Goal: Task Accomplishment & Management: Complete application form

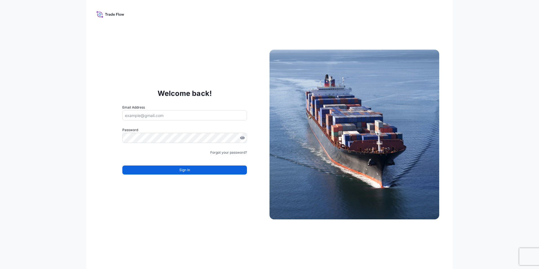
click at [142, 118] on input "Email Address" at bounding box center [184, 115] width 125 height 10
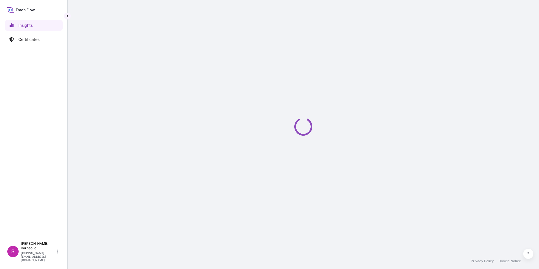
select select "2025"
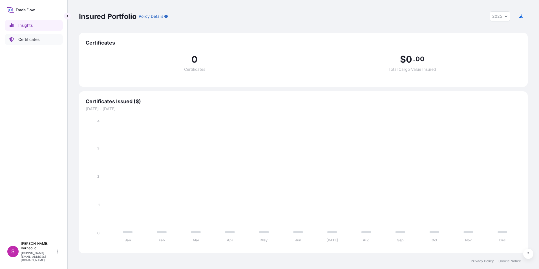
click at [25, 39] on p "Certificates" at bounding box center [28, 40] width 21 height 6
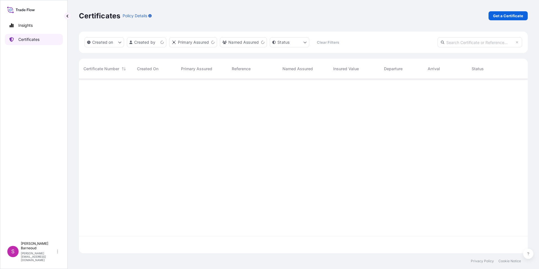
scroll to position [173, 445]
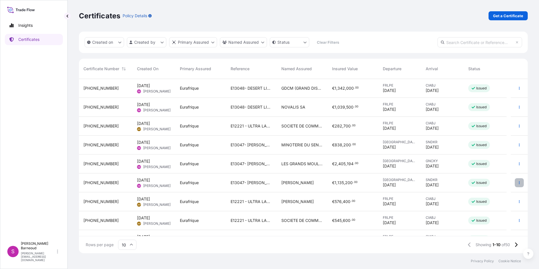
click at [515, 182] on button "button" at bounding box center [519, 182] width 9 height 9
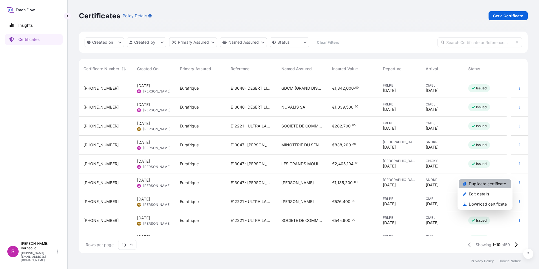
click at [497, 186] on p "Duplicate certificate" at bounding box center [487, 184] width 37 height 6
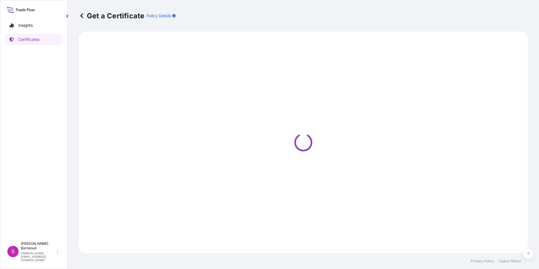
select select "Ocean Vessel"
select select "Road / [GEOGRAPHIC_DATA]"
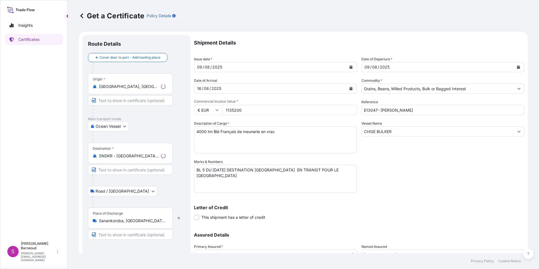
select select "31636"
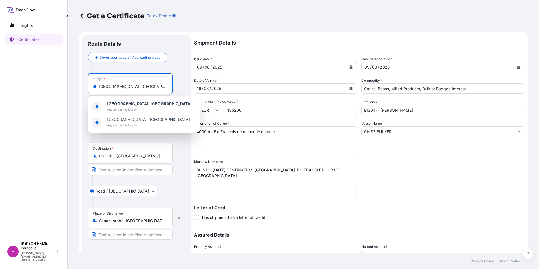
drag, startPoint x: 127, startPoint y: 86, endPoint x: 98, endPoint y: 86, distance: 29.3
click at [98, 86] on div "[GEOGRAPHIC_DATA], [GEOGRAPHIC_DATA]" at bounding box center [130, 87] width 75 height 6
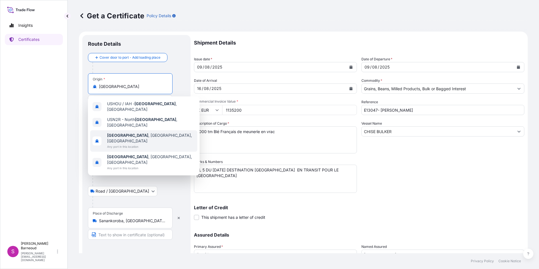
click at [146, 131] on div "[GEOGRAPHIC_DATA] , [GEOGRAPHIC_DATA], [GEOGRAPHIC_DATA] Any port in this locat…" at bounding box center [143, 140] width 107 height 21
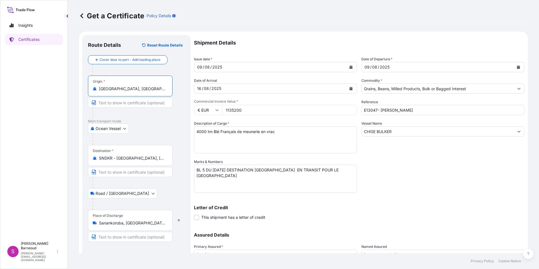
type input "[GEOGRAPHIC_DATA], [GEOGRAPHIC_DATA], [GEOGRAPHIC_DATA]"
click at [187, 66] on form "Route Details Reset Route Details Cover door to port - Add loading place Place …" at bounding box center [303, 167] width 449 height 270
click at [349, 87] on button "Calendar" at bounding box center [351, 88] width 9 height 9
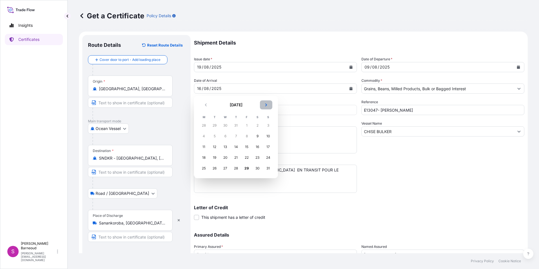
click at [267, 105] on icon "Next" at bounding box center [266, 104] width 3 height 3
click at [247, 126] on div "5" at bounding box center [247, 125] width 10 height 10
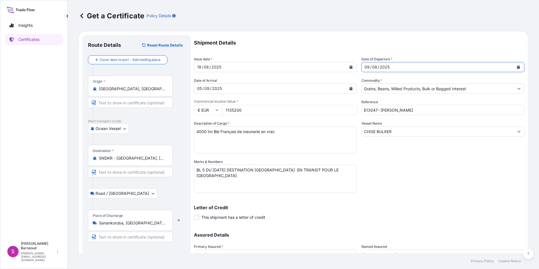
click at [353, 68] on div "Shipment Details Issue date * [DATE] Date of Departure * [DATE] Date of Arrival…" at bounding box center [359, 158] width 330 height 247
click at [387, 69] on div "2025" at bounding box center [384, 67] width 11 height 7
click at [391, 67] on div "[DATE]" at bounding box center [438, 67] width 152 height 10
click at [386, 65] on div "2025" at bounding box center [384, 67] width 11 height 7
drag, startPoint x: 387, startPoint y: 67, endPoint x: 370, endPoint y: 67, distance: 16.9
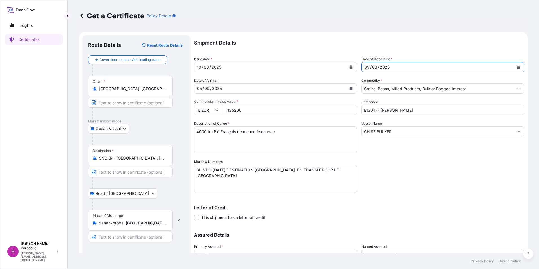
click at [370, 67] on div "[DATE]" at bounding box center [438, 67] width 152 height 10
click at [362, 67] on div "[DATE]" at bounding box center [438, 67] width 152 height 10
click at [368, 66] on div "09" at bounding box center [367, 67] width 6 height 7
click at [367, 66] on div "09" at bounding box center [367, 67] width 6 height 7
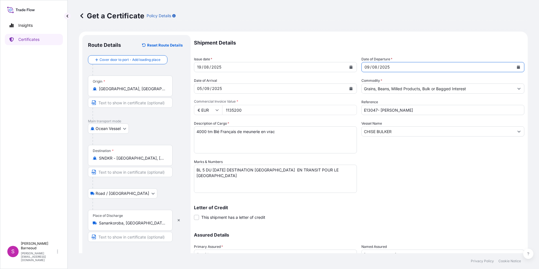
click at [517, 66] on icon "Calendar" at bounding box center [518, 66] width 3 height 3
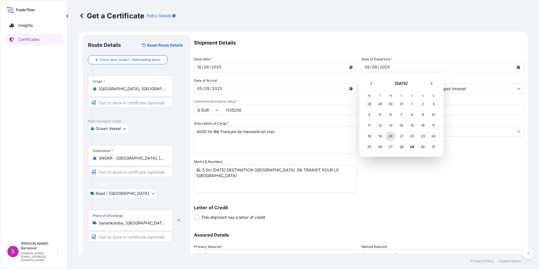
click at [389, 136] on div "20" at bounding box center [391, 136] width 10 height 10
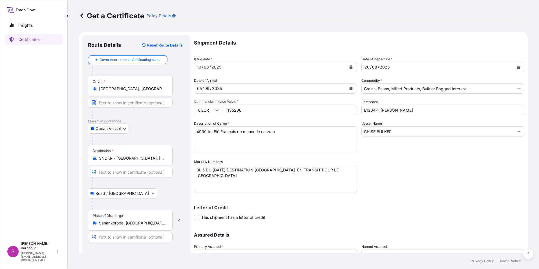
click at [230, 87] on div "[DATE]" at bounding box center [270, 88] width 152 height 10
click at [237, 108] on input "1135200" at bounding box center [289, 110] width 135 height 10
drag, startPoint x: 228, startPoint y: 109, endPoint x: 244, endPoint y: 109, distance: 15.2
click at [244, 109] on input "1135200" at bounding box center [289, 110] width 135 height 10
click at [228, 111] on input "1572000" at bounding box center [289, 110] width 135 height 10
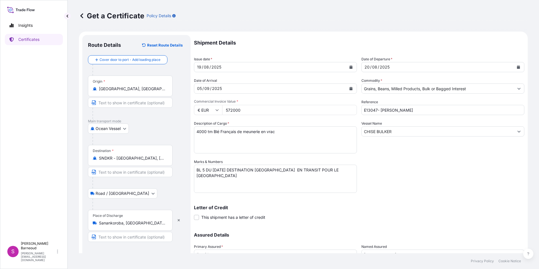
type input "572000"
click at [376, 112] on input "E13047- [PERSON_NAME]" at bounding box center [443, 110] width 163 height 10
drag, startPoint x: 380, startPoint y: 110, endPoint x: 407, endPoint y: 110, distance: 27.4
click at [407, 110] on input "E14863- [PERSON_NAME]" at bounding box center [443, 110] width 163 height 10
type input "E14863- CHRYSOULA S"
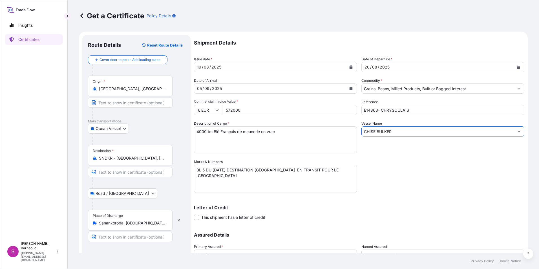
drag, startPoint x: 395, startPoint y: 131, endPoint x: 353, endPoint y: 132, distance: 42.3
click at [355, 132] on div "Shipment Details Issue date * [DATE] Date of Departure * [DATE] Date of Arrival…" at bounding box center [359, 158] width 330 height 247
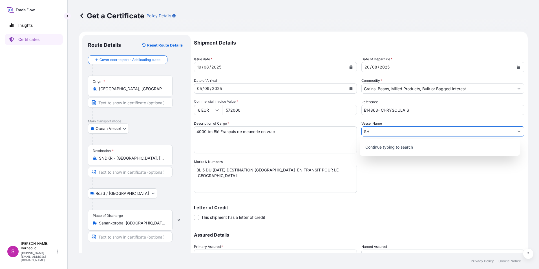
type input "S"
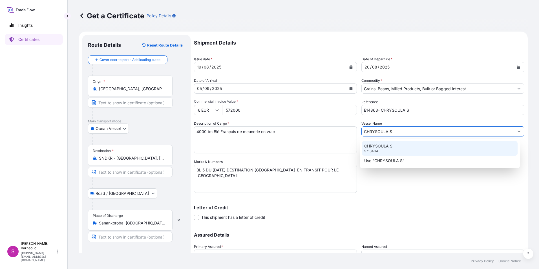
click at [379, 152] on div "CHRYSOULA S 9713404" at bounding box center [440, 148] width 156 height 15
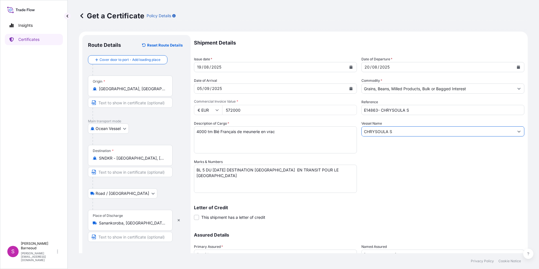
type input "CHRYSOULA S"
drag, startPoint x: 247, startPoint y: 128, endPoint x: 266, endPoint y: 129, distance: 18.6
click at [247, 128] on textarea "4000 tm Blé Français de meunerie en vrac" at bounding box center [275, 139] width 163 height 27
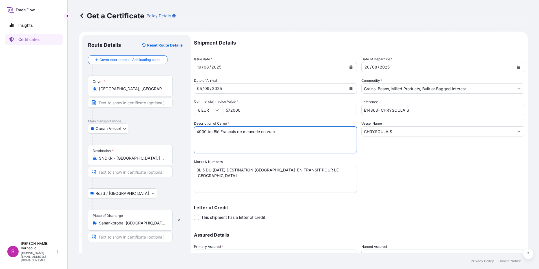
drag, startPoint x: 283, startPoint y: 129, endPoint x: 180, endPoint y: 129, distance: 102.9
click at [180, 129] on form "Route Details Reset Route Details Cover door to port - Add loading place Place …" at bounding box center [303, 167] width 449 height 270
drag, startPoint x: 276, startPoint y: 131, endPoint x: 283, endPoint y: 131, distance: 6.2
click at [277, 131] on textarea "4000 tm Blé Français de meunerie en vrac" at bounding box center [275, 139] width 163 height 27
paste textarea "2000 TM Blé HRW EN VRAC- ORIGIN US"
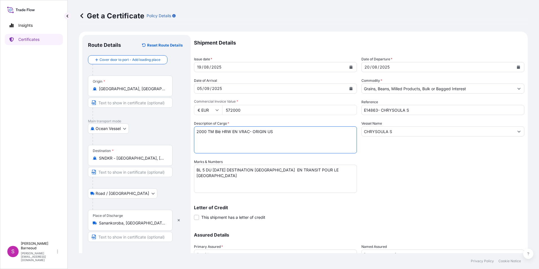
type textarea "2000 TM Blé HRW EN VRAC- ORIGIN US"
click at [204, 169] on textarea "BL 5 DU [DATE] DESTINATION [GEOGRAPHIC_DATA] EN TRANSIT POUR LE [GEOGRAPHIC_DAT…" at bounding box center [275, 179] width 163 height 28
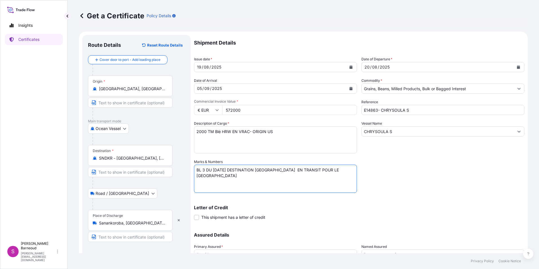
click at [218, 171] on textarea "BL 5 DU [DATE] DESTINATION [GEOGRAPHIC_DATA] EN TRANSIT POUR LE [GEOGRAPHIC_DAT…" at bounding box center [275, 179] width 163 height 28
type textarea "BL 3 DU [DATE] DESTINATION [GEOGRAPHIC_DATA] EN TRANSIT POUR LE [GEOGRAPHIC_DAT…"
click at [280, 208] on p "Letter of Credit" at bounding box center [359, 207] width 330 height 5
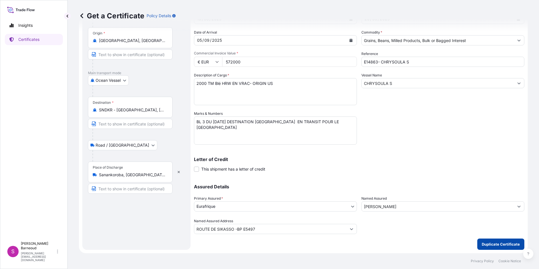
click at [495, 246] on p "Duplicate Certificate" at bounding box center [501, 244] width 38 height 6
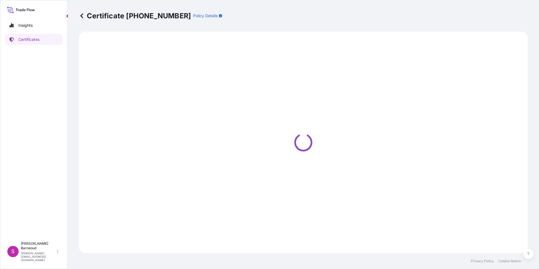
select select "Ocean Vessel"
select select "Road / [GEOGRAPHIC_DATA]"
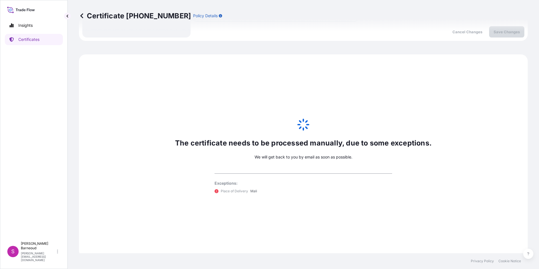
scroll to position [265, 0]
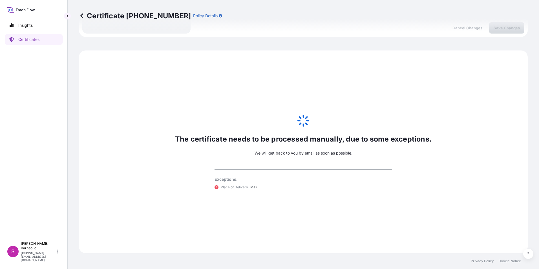
click at [128, 15] on p "Certificate [PHONE_NUMBER]" at bounding box center [135, 15] width 112 height 9
drag, startPoint x: 127, startPoint y: 14, endPoint x: 164, endPoint y: 14, distance: 36.7
click at [164, 14] on p "Certificate [PHONE_NUMBER]" at bounding box center [135, 15] width 112 height 9
copy p "[PHONE_NUMBER]"
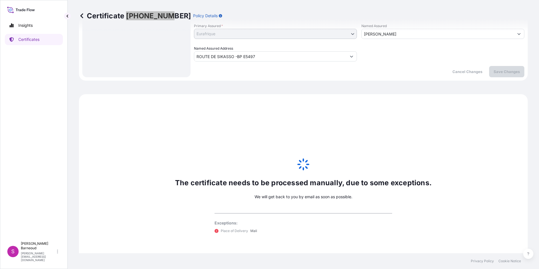
scroll to position [180, 0]
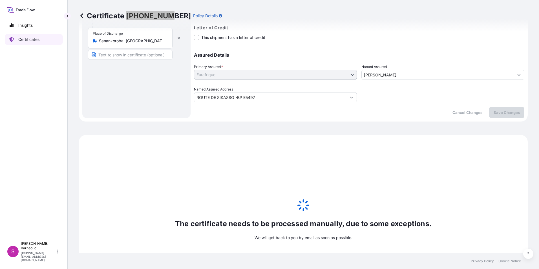
click at [28, 41] on p "Certificates" at bounding box center [28, 40] width 21 height 6
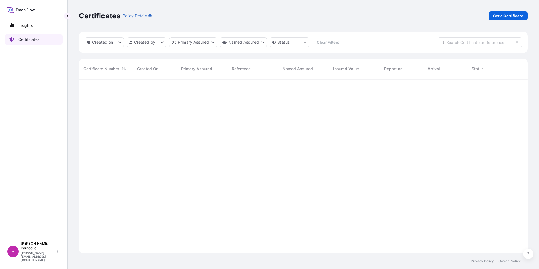
scroll to position [173, 445]
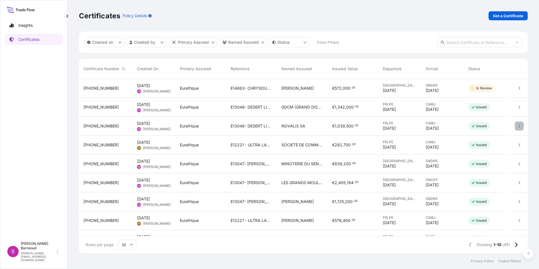
click at [518, 125] on icon "button" at bounding box center [519, 125] width 3 height 3
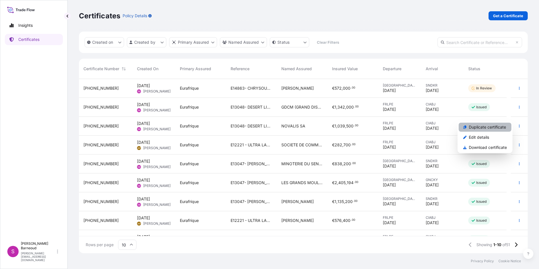
click at [487, 127] on p "Duplicate certificate" at bounding box center [487, 127] width 37 height 6
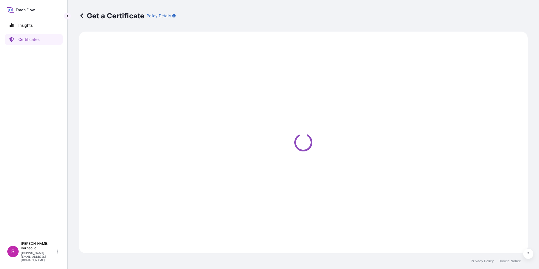
select select "Road / [GEOGRAPHIC_DATA]"
select select "Ocean Vessel"
select select "31636"
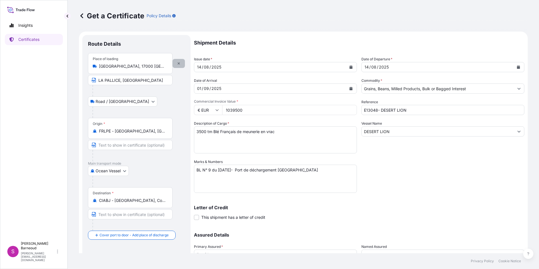
click at [177, 63] on icon "button" at bounding box center [178, 63] width 3 height 3
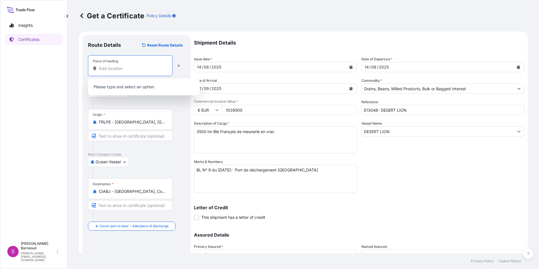
click at [110, 67] on input "Place of loading" at bounding box center [132, 69] width 67 height 6
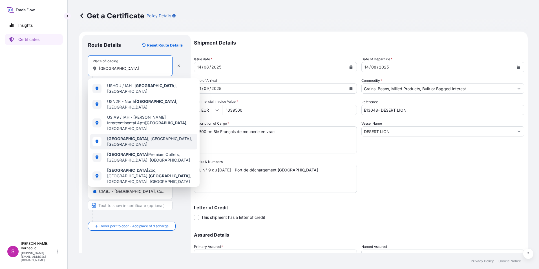
click at [121, 136] on b "[GEOGRAPHIC_DATA]" at bounding box center [127, 138] width 41 height 5
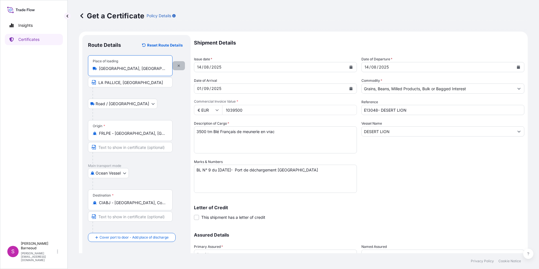
type input "[GEOGRAPHIC_DATA], [GEOGRAPHIC_DATA], [GEOGRAPHIC_DATA]"
click at [177, 64] on icon "button" at bounding box center [178, 65] width 3 height 3
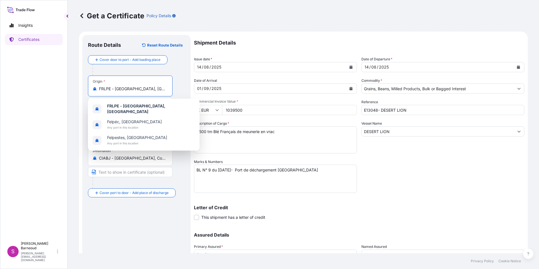
drag, startPoint x: 155, startPoint y: 89, endPoint x: 93, endPoint y: 90, distance: 61.8
click at [93, 90] on div "FRLPE - [GEOGRAPHIC_DATA], [GEOGRAPHIC_DATA]" at bounding box center [130, 89] width 75 height 6
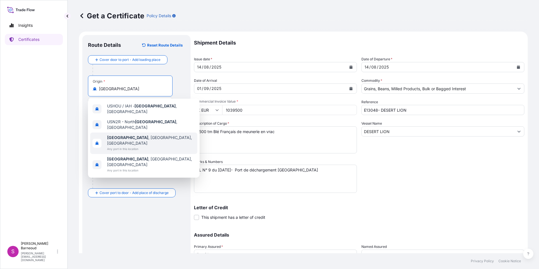
click at [119, 135] on b "[GEOGRAPHIC_DATA]" at bounding box center [127, 137] width 41 height 5
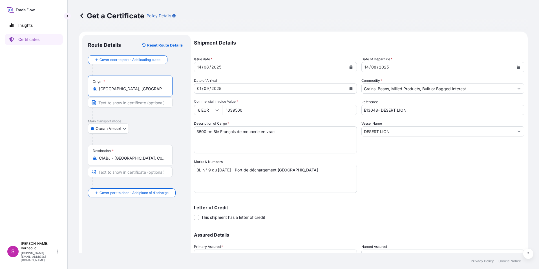
type input "[GEOGRAPHIC_DATA], [GEOGRAPHIC_DATA], [GEOGRAPHIC_DATA]"
click at [201, 68] on div "14" at bounding box center [199, 67] width 5 height 7
click at [221, 87] on div "2025" at bounding box center [216, 88] width 11 height 7
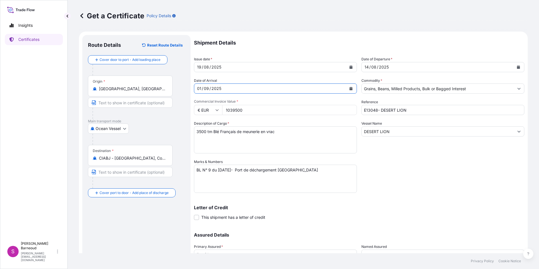
drag, startPoint x: 221, startPoint y: 87, endPoint x: 195, endPoint y: 89, distance: 26.6
click at [195, 89] on div "[DATE]" at bounding box center [270, 88] width 152 height 10
click at [350, 88] on icon "Calendar" at bounding box center [351, 88] width 3 height 3
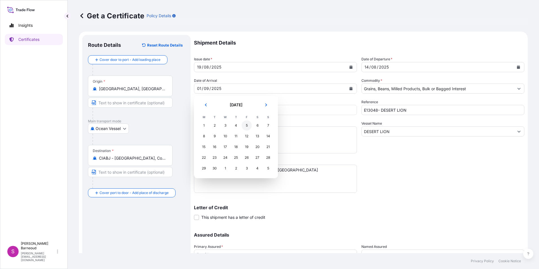
click at [247, 126] on div "5" at bounding box center [247, 125] width 10 height 10
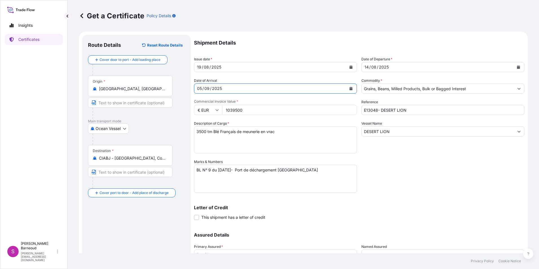
click at [517, 66] on icon "Calendar" at bounding box center [518, 66] width 3 height 3
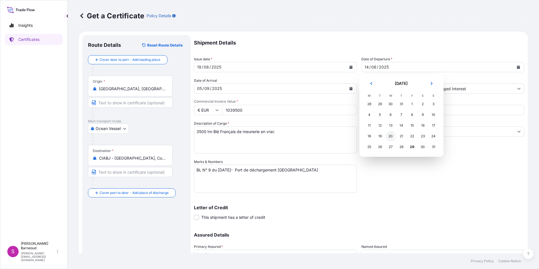
click at [389, 135] on div "20" at bounding box center [391, 136] width 10 height 10
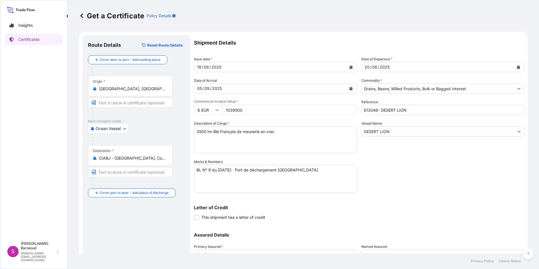
click at [244, 109] on input "1039500" at bounding box center [289, 110] width 135 height 10
drag, startPoint x: 244, startPoint y: 109, endPoint x: 222, endPoint y: 110, distance: 21.4
click at [223, 110] on input "1039500" at bounding box center [289, 110] width 135 height 10
click at [228, 111] on input "1781000" at bounding box center [289, 110] width 135 height 10
type input "781000"
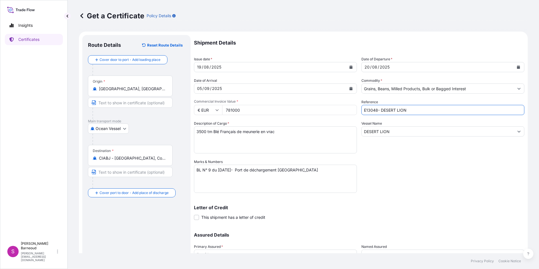
drag, startPoint x: 366, startPoint y: 110, endPoint x: 410, endPoint y: 110, distance: 44.6
click at [410, 110] on input "E13048- DESERT LION" at bounding box center [443, 110] width 163 height 10
type input "E"
type input "E14863- CHRYSOULA S"
drag, startPoint x: 395, startPoint y: 132, endPoint x: 358, endPoint y: 132, distance: 37.5
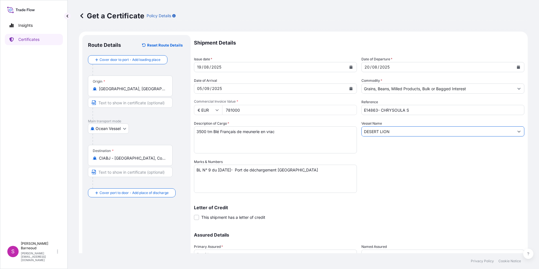
click at [358, 132] on div "Shipment Details Issue date * [DATE] Date of Departure * [DATE] Date of Arrival…" at bounding box center [359, 158] width 330 height 247
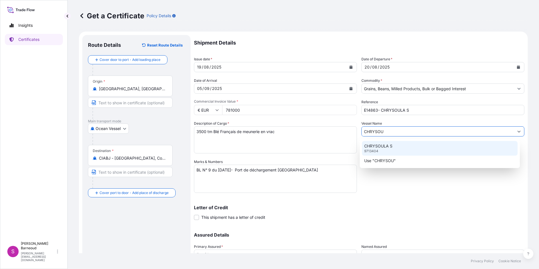
click at [378, 147] on p "CHRYSOULA S" at bounding box center [378, 146] width 28 height 6
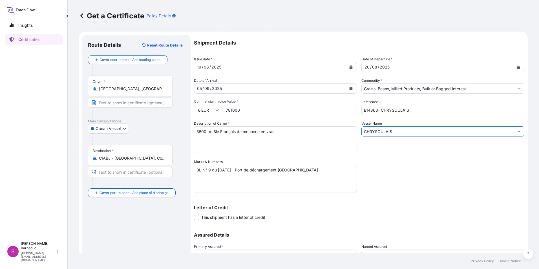
type input "CHRYSOULA S"
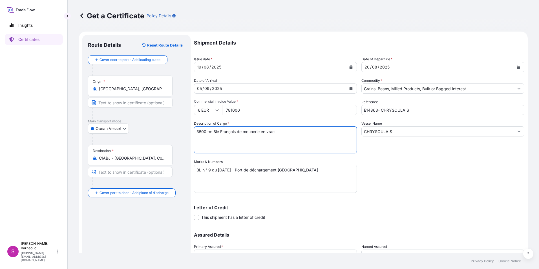
click at [270, 146] on textarea "3500 tm Blé Français de meunerie en vrac" at bounding box center [275, 139] width 163 height 27
drag, startPoint x: 282, startPoint y: 133, endPoint x: 198, endPoint y: 129, distance: 83.8
click at [198, 129] on textarea "3500 tm Blé Français de meunerie en vrac" at bounding box center [275, 139] width 163 height 27
type textarea "3"
paste textarea "2500 TM Blé HRW EN VRAC- ORIGIN US"
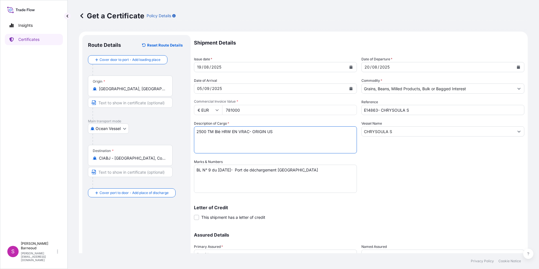
click at [284, 131] on textarea "3500 tm Blé Français de meunerie en vrac" at bounding box center [275, 139] width 163 height 27
type textarea "2500 TM Blé HRW EN VRAC- ORIGIN US"
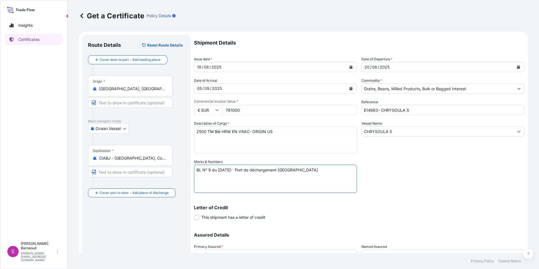
click at [210, 171] on textarea "BL N° 9 du [DATE]- Port de déchargement [GEOGRAPHIC_DATA]" at bounding box center [275, 179] width 163 height 28
click at [222, 169] on textarea "BL N° 9 du [DATE]- Port de déchargement [GEOGRAPHIC_DATA]" at bounding box center [275, 179] width 163 height 28
click at [228, 171] on textarea "BL N° 9 du [DATE]- Port de déchargement [GEOGRAPHIC_DATA]" at bounding box center [275, 179] width 163 height 28
click at [310, 172] on textarea "BL N° 9 du [DATE]- Port de déchargement [GEOGRAPHIC_DATA]" at bounding box center [275, 179] width 163 height 28
click at [310, 169] on textarea "BL N° 9 du [DATE]- Port de déchargement [GEOGRAPHIC_DATA]" at bounding box center [275, 179] width 163 height 28
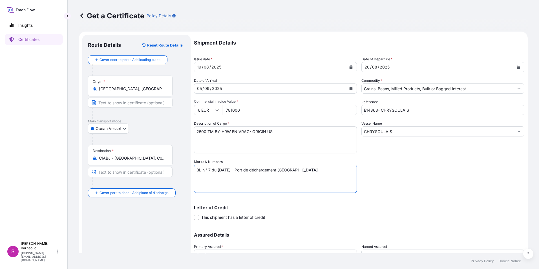
type textarea "BL N° 7 du [DATE]- Port de déchargement [GEOGRAPHIC_DATA]"
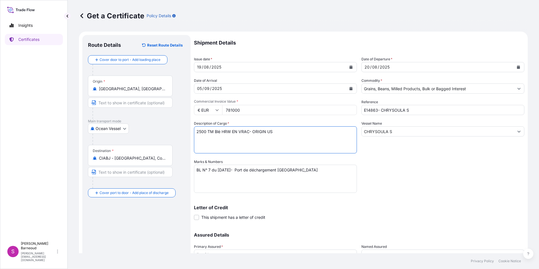
click at [207, 133] on textarea "3500 tm Blé Français de meunerie en vrac" at bounding box center [275, 139] width 163 height 27
click at [278, 130] on textarea "3500 tm Blé Français de meunerie en vrac" at bounding box center [275, 139] width 163 height 27
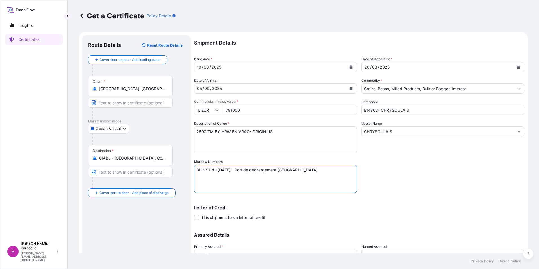
drag, startPoint x: 196, startPoint y: 170, endPoint x: 300, endPoint y: 176, distance: 104.2
click at [300, 176] on textarea "BL N° 9 du [DATE]- Port de déchargement [GEOGRAPHIC_DATA]" at bounding box center [275, 179] width 163 height 28
click at [270, 184] on textarea "BL N° 9 du [DATE]- Port de déchargement [GEOGRAPHIC_DATA]" at bounding box center [275, 179] width 163 height 28
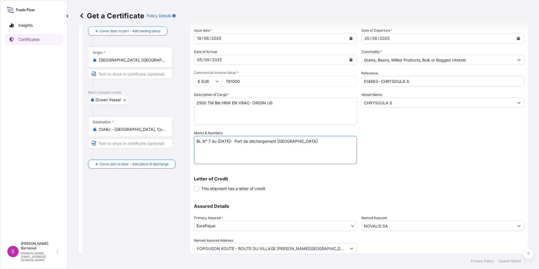
scroll to position [48, 0]
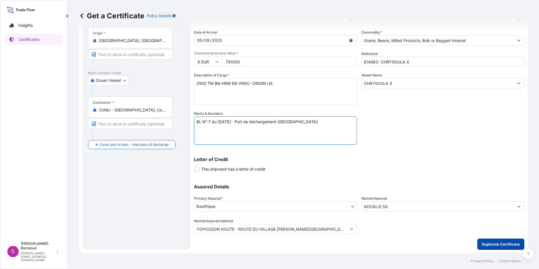
click at [490, 243] on p "Duplicate Certificate" at bounding box center [501, 244] width 38 height 6
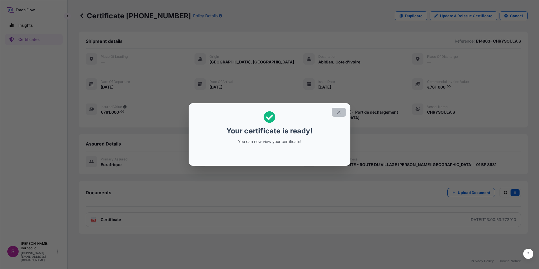
click at [338, 111] on icon "button" at bounding box center [338, 112] width 5 height 5
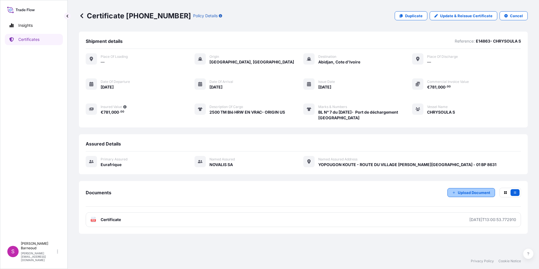
click at [469, 191] on p "Upload Document" at bounding box center [474, 193] width 32 height 6
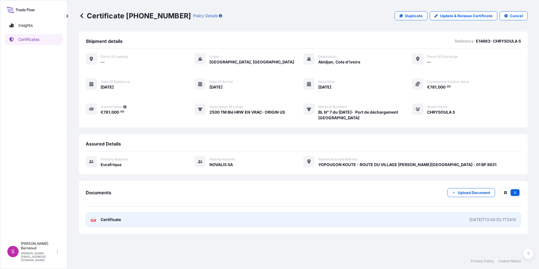
click at [109, 220] on span "Certificate" at bounding box center [111, 220] width 20 height 6
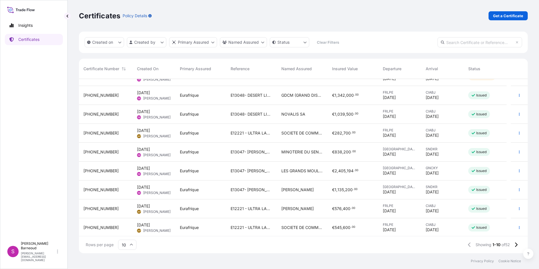
scroll to position [32, 0]
click at [515, 207] on button "button" at bounding box center [519, 207] width 9 height 9
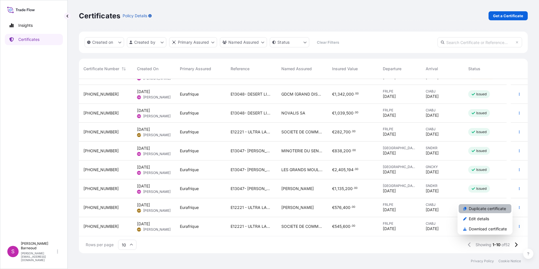
click at [490, 209] on p "Duplicate certificate" at bounding box center [487, 209] width 37 height 6
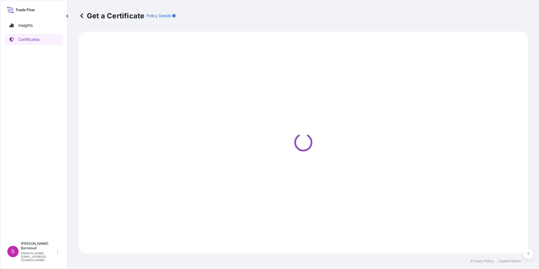
select select "Ocean Vessel"
select select "Road / [GEOGRAPHIC_DATA]"
select select "31636"
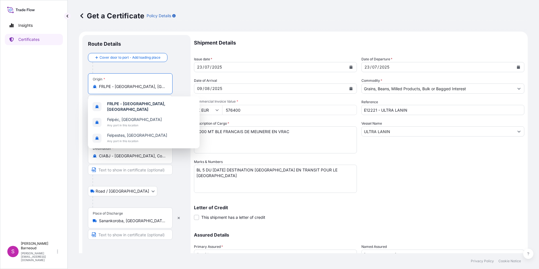
click at [144, 84] on input "FRLPE - [GEOGRAPHIC_DATA], [GEOGRAPHIC_DATA]" at bounding box center [132, 87] width 67 height 6
drag, startPoint x: 157, startPoint y: 87, endPoint x: 99, endPoint y: 85, distance: 57.9
click at [99, 85] on input "FRLPE - [GEOGRAPHIC_DATA], [GEOGRAPHIC_DATA]" at bounding box center [132, 87] width 67 height 6
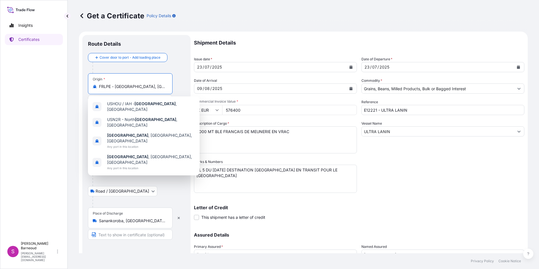
click at [142, 83] on div "Origin * FRLPE - [GEOGRAPHIC_DATA], [GEOGRAPHIC_DATA]" at bounding box center [130, 83] width 85 height 21
click at [142, 84] on input "FRLPE - [GEOGRAPHIC_DATA], [GEOGRAPHIC_DATA]" at bounding box center [132, 87] width 67 height 6
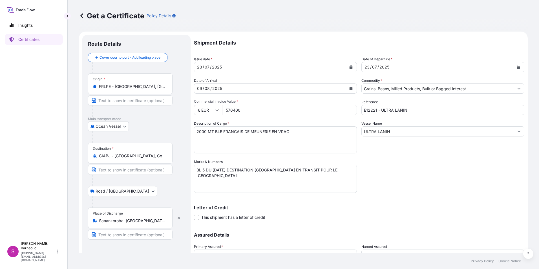
drag, startPoint x: 98, startPoint y: 86, endPoint x: 156, endPoint y: 86, distance: 58.1
click at [156, 86] on div "FRLPE - [GEOGRAPHIC_DATA], [GEOGRAPHIC_DATA]" at bounding box center [130, 87] width 75 height 6
click at [156, 86] on input "FRLPE - [GEOGRAPHIC_DATA], [GEOGRAPHIC_DATA]" at bounding box center [132, 87] width 67 height 6
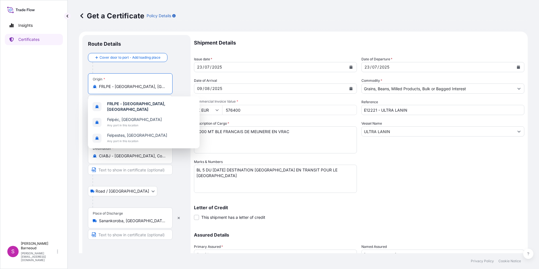
drag, startPoint x: 152, startPoint y: 86, endPoint x: 147, endPoint y: 86, distance: 4.8
click at [151, 86] on input "FRLPE - [GEOGRAPHIC_DATA], [GEOGRAPHIC_DATA]" at bounding box center [132, 87] width 67 height 6
drag, startPoint x: 146, startPoint y: 86, endPoint x: 99, endPoint y: 86, distance: 47.1
click at [99, 86] on div "FRLPE - [GEOGRAPHIC_DATA], [GEOGRAPHIC_DATA]" at bounding box center [130, 87] width 75 height 6
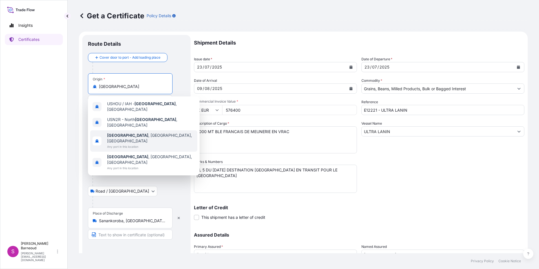
click at [133, 144] on span "Any port in this location" at bounding box center [151, 147] width 88 height 6
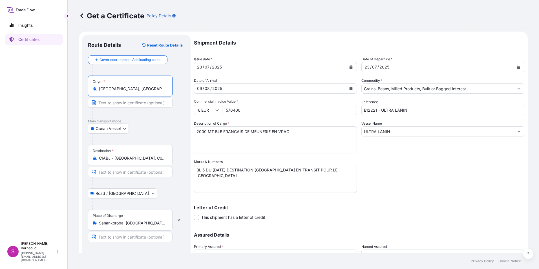
type input "[GEOGRAPHIC_DATA], [GEOGRAPHIC_DATA], [GEOGRAPHIC_DATA]"
click at [292, 191] on textarea "BL 5 DU [DATE] DESTINATION [GEOGRAPHIC_DATA] EN TRANSIT POUR LE [GEOGRAPHIC_DAT…" at bounding box center [275, 179] width 163 height 28
click at [193, 67] on form "Route Details Reset Route Details Cover door to port - Add loading place Place …" at bounding box center [303, 167] width 449 height 270
click at [199, 67] on div "23" at bounding box center [200, 67] width 6 height 7
click at [201, 66] on div "23" at bounding box center [200, 67] width 6 height 7
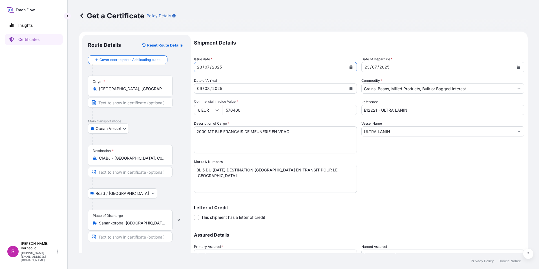
click at [201, 66] on div "23" at bounding box center [200, 67] width 6 height 7
click at [200, 67] on div "18" at bounding box center [199, 67] width 5 height 7
click at [367, 69] on div "23" at bounding box center [367, 67] width 6 height 7
click at [367, 67] on div "23" at bounding box center [367, 67] width 6 height 7
click at [375, 68] on div "07" at bounding box center [375, 67] width 6 height 7
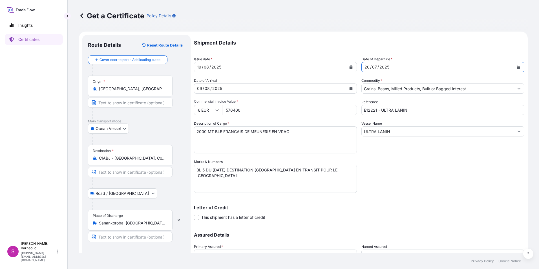
click at [375, 68] on div "07" at bounding box center [375, 67] width 6 height 7
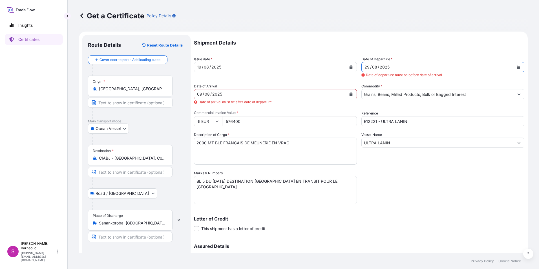
click at [367, 67] on div "29" at bounding box center [367, 67] width 6 height 7
click at [193, 93] on form "Route Details Reset Route Details Cover door to port - Add loading place Place …" at bounding box center [303, 172] width 449 height 281
click at [199, 96] on div "09" at bounding box center [200, 94] width 6 height 7
click at [201, 96] on div "09" at bounding box center [200, 94] width 6 height 7
click at [202, 94] on div "09" at bounding box center [200, 94] width 6 height 7
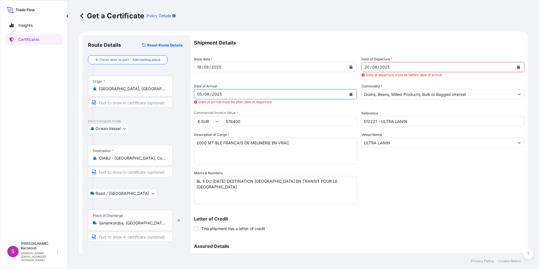
click at [209, 93] on div "08" at bounding box center [207, 94] width 6 height 7
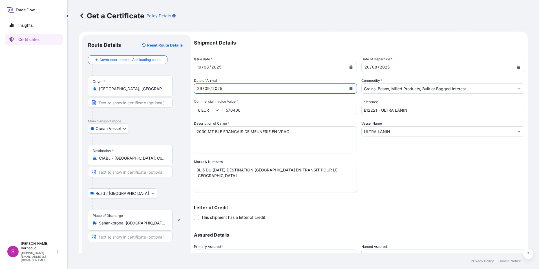
click at [201, 89] on div "29" at bounding box center [200, 88] width 6 height 7
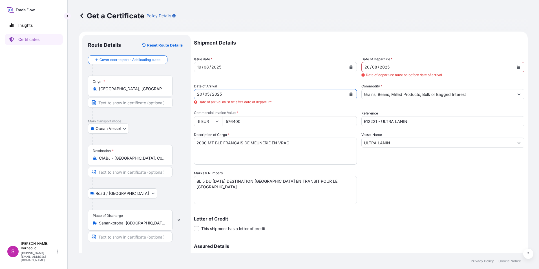
click at [214, 91] on div "2025" at bounding box center [216, 94] width 11 height 7
drag, startPoint x: 222, startPoint y: 93, endPoint x: 201, endPoint y: 90, distance: 21.3
click at [201, 90] on div "[DATE]" at bounding box center [270, 94] width 152 height 10
click at [201, 91] on div "20" at bounding box center [200, 94] width 6 height 7
click at [202, 92] on div "20" at bounding box center [200, 94] width 6 height 7
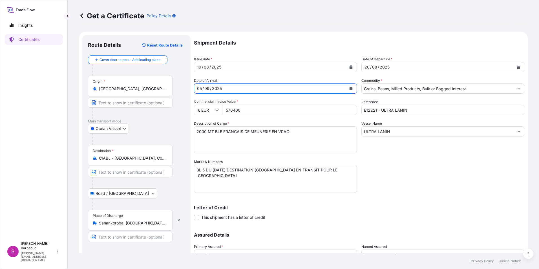
click at [239, 109] on input "576400" at bounding box center [289, 110] width 135 height 10
click at [232, 108] on input "576400" at bounding box center [289, 110] width 135 height 10
drag, startPoint x: 243, startPoint y: 109, endPoint x: 226, endPoint y: 109, distance: 17.2
click at [226, 109] on input "576400" at bounding box center [289, 110] width 135 height 10
paste input "1166000."
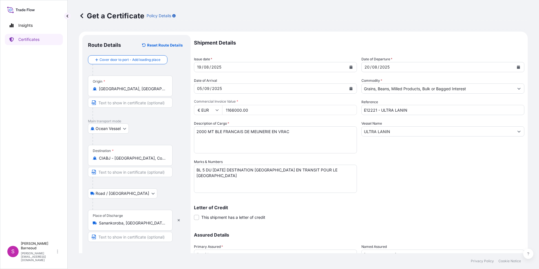
click at [226, 140] on textarea "2000 MT BLE FRANCAIS DE MEUNERIE EN VRAC" at bounding box center [275, 139] width 163 height 27
click at [250, 110] on input "1166000.00" at bounding box center [289, 110] width 135 height 10
type input "1166000"
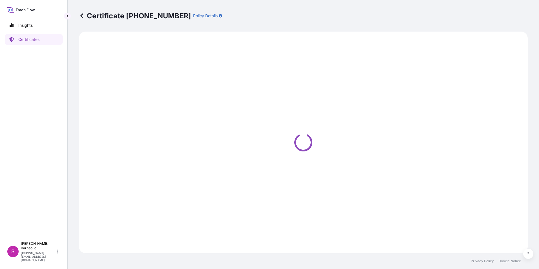
select select "Ocean Vessel"
select select "Road / [GEOGRAPHIC_DATA]"
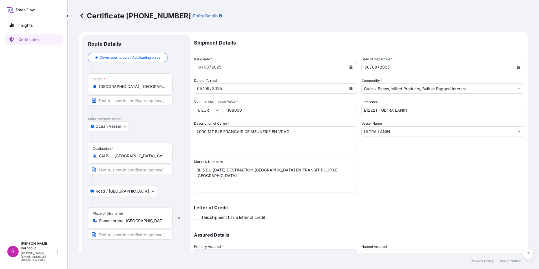
click at [250, 112] on input "1166000" at bounding box center [289, 110] width 135 height 10
drag, startPoint x: 198, startPoint y: 130, endPoint x: 293, endPoint y: 131, distance: 95.0
click at [293, 131] on textarea "2000 MT BLE FRANCAIS DE MEUNERIE EN VRAC" at bounding box center [275, 139] width 163 height 27
drag, startPoint x: 197, startPoint y: 131, endPoint x: 292, endPoint y: 132, distance: 95.6
click at [292, 132] on textarea "2000 MT BLE FRANCAIS DE MEUNERIE EN VRAC" at bounding box center [275, 139] width 163 height 27
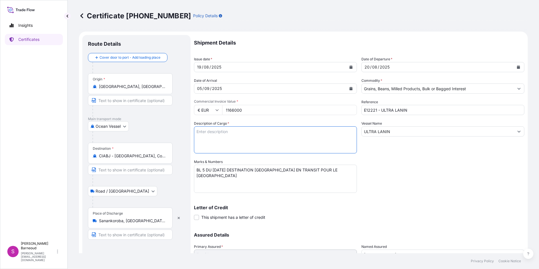
paste textarea "4000 TM Blé HRW EN VRAC- ORIGIN US"
type textarea "4000 TM Blé HRW EN VRAC- ORIGIN US"
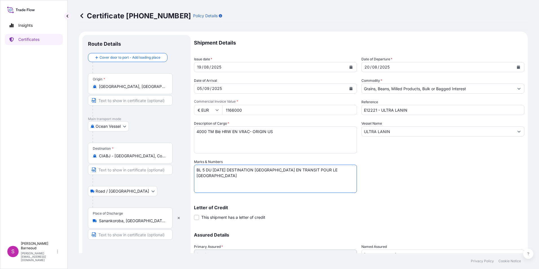
click at [205, 170] on textarea "BL 5 DU [DATE] DESTINATION [GEOGRAPHIC_DATA] EN TRANSIT POUR LE [GEOGRAPHIC_DAT…" at bounding box center [275, 179] width 163 height 28
drag, startPoint x: 214, startPoint y: 170, endPoint x: 232, endPoint y: 169, distance: 17.8
click at [232, 169] on textarea "BL 5 DU [DATE] DESTINATION [GEOGRAPHIC_DATA] EN TRANSIT POUR LE [GEOGRAPHIC_DAT…" at bounding box center [275, 179] width 163 height 28
click at [217, 170] on textarea "BL 5 DU [DATE] DESTINATION [GEOGRAPHIC_DATA] EN TRANSIT POUR LE [GEOGRAPHIC_DAT…" at bounding box center [275, 179] width 163 height 28
type textarea "BL 8 DU 19/08/0025 DESTINATION [GEOGRAPHIC_DATA] EN TRANSIT POUR LE [GEOGRAPHIC…"
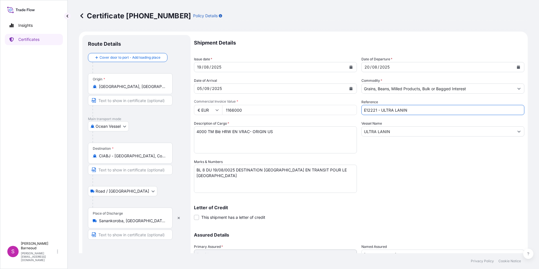
drag, startPoint x: 413, startPoint y: 109, endPoint x: 356, endPoint y: 110, distance: 56.4
click at [356, 110] on div "Shipment Details Issue date * [DATE] Date of Departure * [DATE] Date of Arrival…" at bounding box center [359, 158] width 330 height 247
type input "E14863- CHRYSOULA S"
drag, startPoint x: 390, startPoint y: 133, endPoint x: 358, endPoint y: 133, distance: 32.4
click at [358, 133] on div "Shipment Details Issue date * [DATE] Date of Departure * [DATE] Date of Arrival…" at bounding box center [359, 158] width 330 height 247
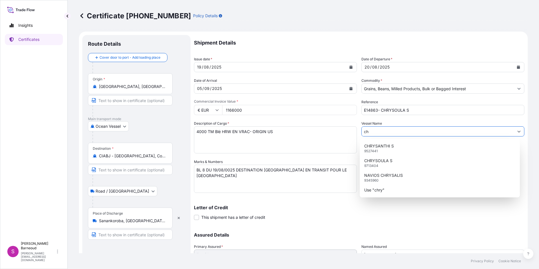
type input "c"
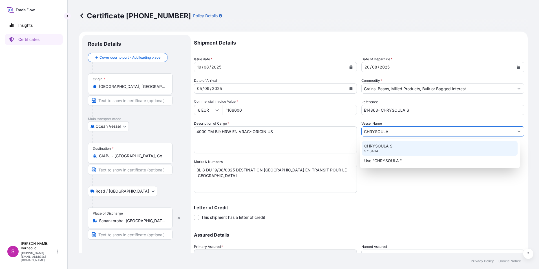
click at [381, 147] on p "CHRYSOULA S" at bounding box center [378, 146] width 28 height 6
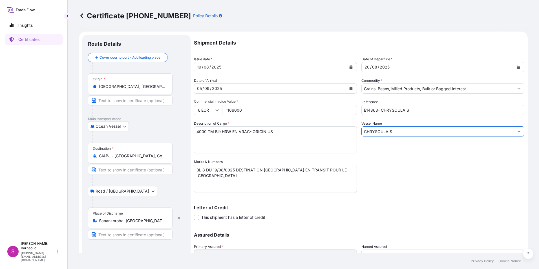
type input "CHRYSOULA S"
click at [249, 113] on input "1166000" at bounding box center [289, 110] width 135 height 10
drag, startPoint x: 250, startPoint y: 110, endPoint x: 215, endPoint y: 107, distance: 34.3
click at [215, 107] on div "€ EUR 1166000" at bounding box center [275, 110] width 163 height 10
type input "1166000"
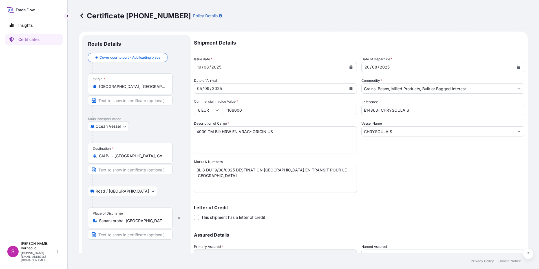
click at [286, 157] on div "Shipment Details Issue date * [DATE] Date of Departure * [DATE] Date of Arrival…" at bounding box center [359, 158] width 330 height 247
click at [272, 140] on textarea "2000 MT BLE FRANCAIS DE MEUNERIE EN VRAC" at bounding box center [275, 139] width 163 height 27
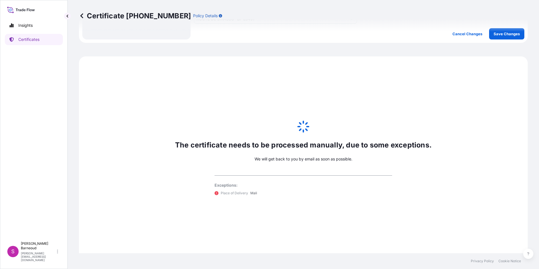
scroll to position [95, 0]
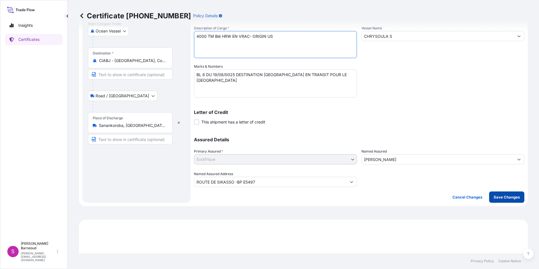
click at [495, 198] on p "Save Changes" at bounding box center [507, 197] width 26 height 6
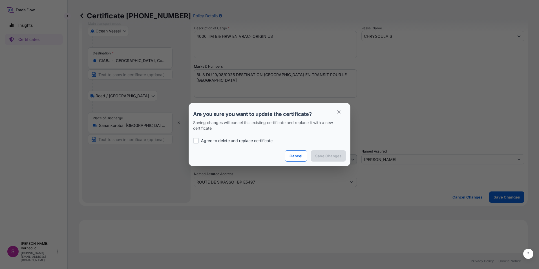
click at [200, 142] on label "Agree to delete and replace certificate" at bounding box center [269, 141] width 153 height 6
checkbox input "true"
click at [329, 158] on p "Save Changes" at bounding box center [328, 156] width 26 height 6
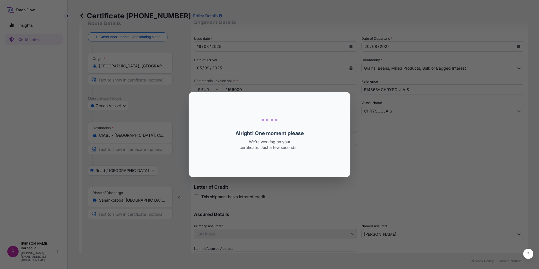
select select "Ocean Vessel"
select select "Road / [GEOGRAPHIC_DATA]"
select select "31636"
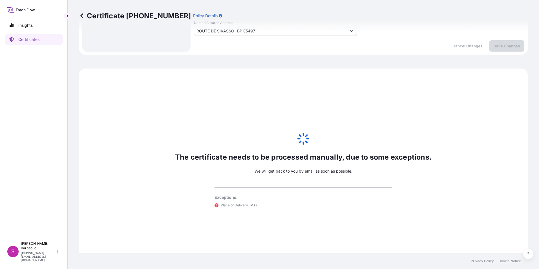
scroll to position [265, 0]
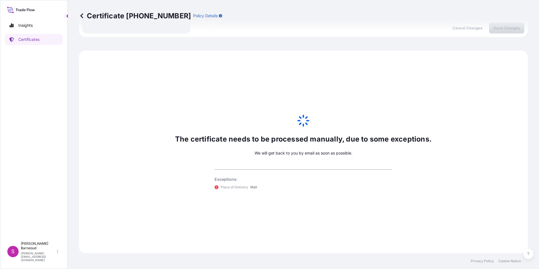
type input "E14863- CHRYSOULA S"
click at [22, 39] on p "Certificates" at bounding box center [28, 40] width 21 height 6
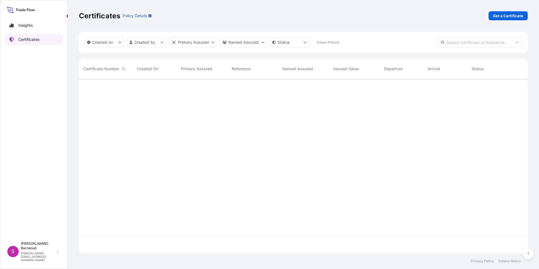
scroll to position [173, 445]
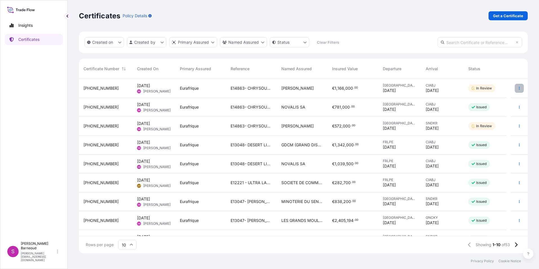
drag, startPoint x: 515, startPoint y: 88, endPoint x: 448, endPoint y: 81, distance: 67.8
click at [448, 81] on div "CIABJ [DATE]" at bounding box center [442, 88] width 43 height 19
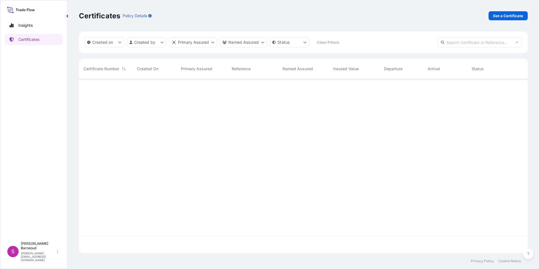
scroll to position [173, 445]
click at [37, 38] on p "Certificates" at bounding box center [28, 40] width 21 height 6
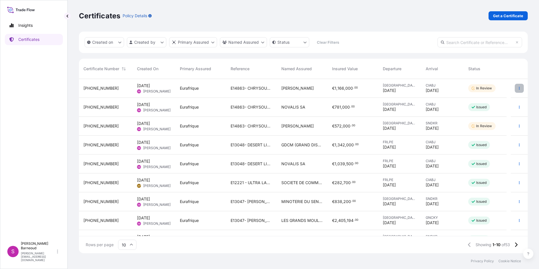
click at [517, 89] on button "button" at bounding box center [519, 88] width 9 height 9
click at [496, 89] on p "Duplicate certificate" at bounding box center [487, 90] width 37 height 6
select select "Ocean Vessel"
select select "Road / [GEOGRAPHIC_DATA]"
select select "31636"
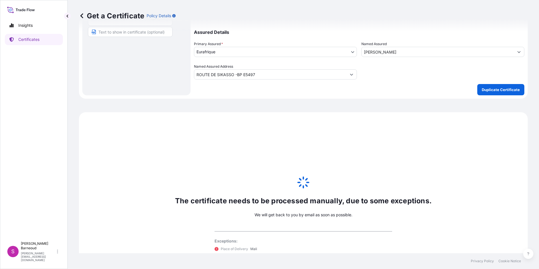
scroll to position [124, 0]
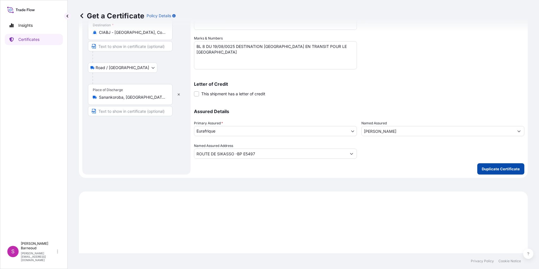
click at [501, 168] on p "Duplicate Certificate" at bounding box center [501, 169] width 38 height 6
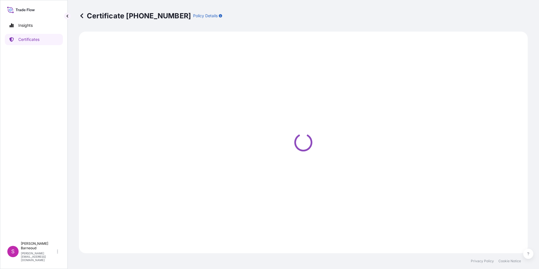
select select "Ocean Vessel"
select select "Road / [GEOGRAPHIC_DATA]"
select select "31636"
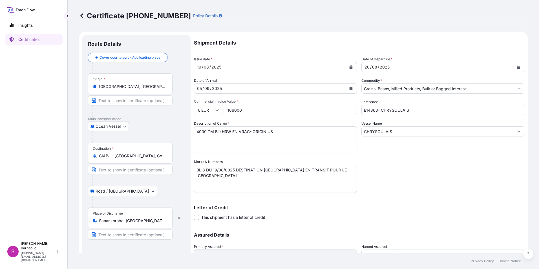
drag, startPoint x: 230, startPoint y: 109, endPoint x: 246, endPoint y: 109, distance: 15.8
click at [246, 109] on input "1166000" at bounding box center [289, 110] width 135 height 10
type input "583000"
click at [250, 133] on textarea "4000 TM Blé HRW EN VRAC- ORIGIN US" at bounding box center [275, 139] width 163 height 27
drag, startPoint x: 197, startPoint y: 130, endPoint x: 284, endPoint y: 131, distance: 86.9
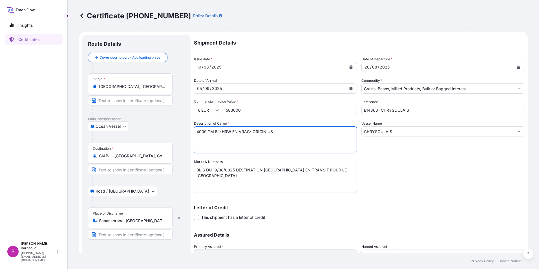
click at [284, 131] on textarea "4000 TM Blé HRW EN VRAC- ORIGIN US" at bounding box center [275, 139] width 163 height 27
paste textarea "2000 TM Blé HRW EN VRAC- ORIGIN US"
type textarea "2000 TM Blé HRW EN VRAC- ORIGIN US"
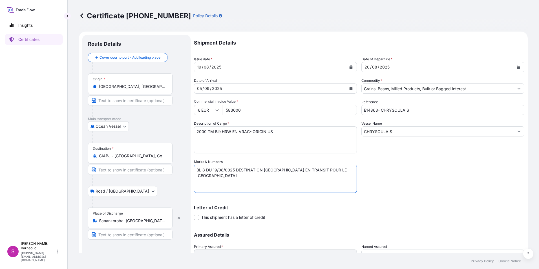
click at [205, 168] on textarea "BL 8 DU 19/08/0025 DESTINATION [GEOGRAPHIC_DATA] EN TRANSIT POUR LE [GEOGRAPHIC…" at bounding box center [275, 179] width 163 height 28
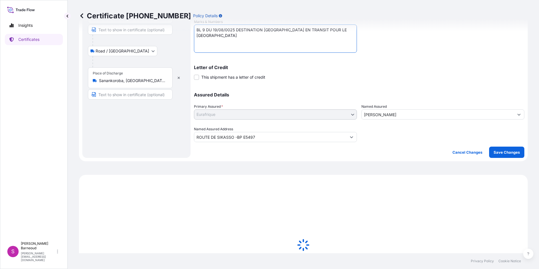
scroll to position [141, 0]
type textarea "BL 9 DU 19/08/0025 DESTINATION [GEOGRAPHIC_DATA] EN TRANSIT POUR LE [GEOGRAPHIC…"
click at [498, 149] on p "Save Changes" at bounding box center [507, 152] width 26 height 6
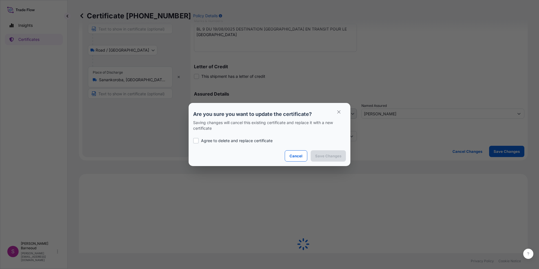
click at [197, 141] on div at bounding box center [196, 141] width 6 height 6
checkbox input "true"
click at [327, 158] on p "Save Changes" at bounding box center [328, 156] width 26 height 6
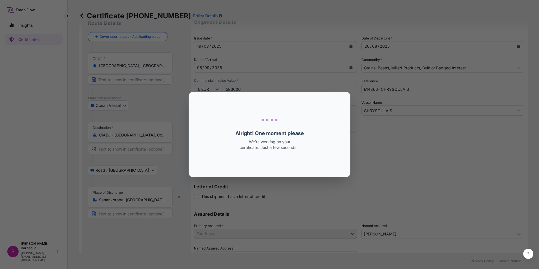
select select "Ocean Vessel"
select select "Road / [GEOGRAPHIC_DATA]"
select select "31636"
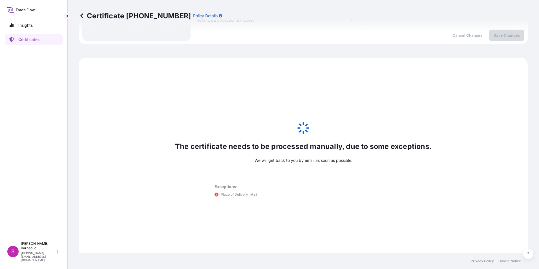
scroll to position [265, 0]
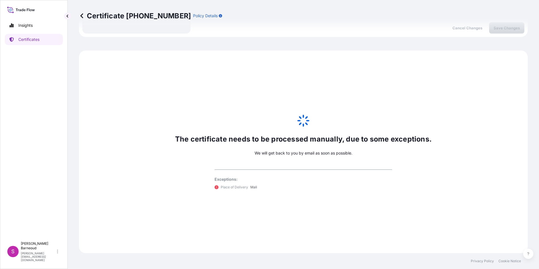
type input "583000"
click at [33, 38] on p "Certificates" at bounding box center [28, 40] width 21 height 6
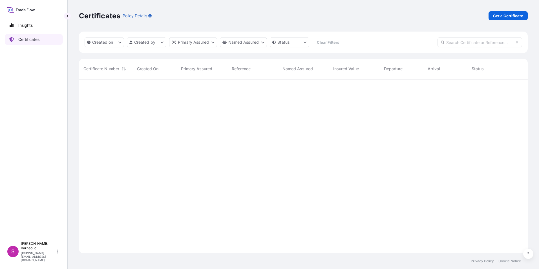
scroll to position [173, 445]
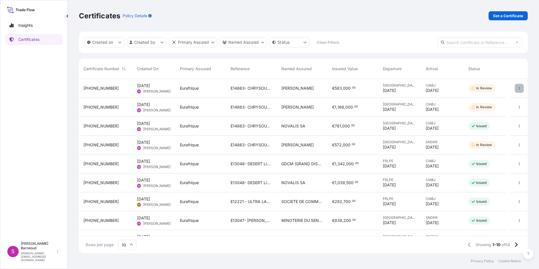
click at [518, 89] on icon "button" at bounding box center [519, 88] width 3 height 3
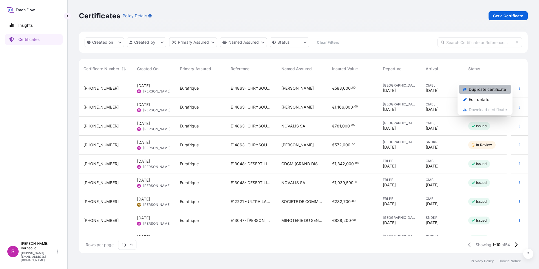
click at [497, 91] on p "Duplicate certificate" at bounding box center [487, 90] width 37 height 6
select select "Ocean Vessel"
select select "Road / [GEOGRAPHIC_DATA]"
select select "31636"
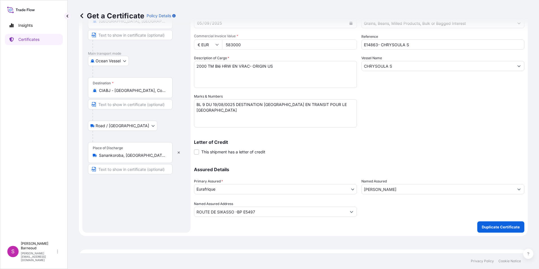
scroll to position [56, 0]
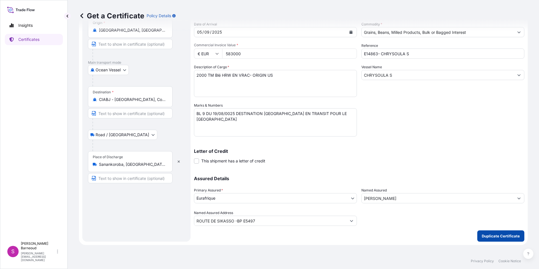
click at [500, 232] on button "Duplicate Certificate" at bounding box center [500, 235] width 47 height 11
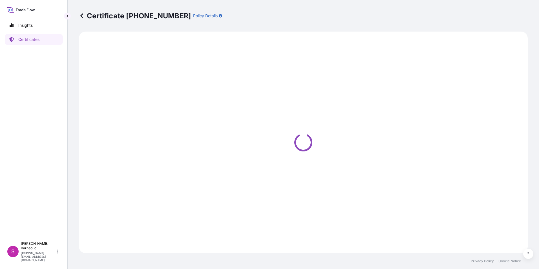
select select "Ocean Vessel"
select select "Road / [GEOGRAPHIC_DATA]"
select select "31636"
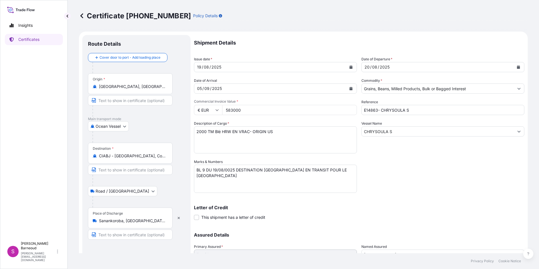
click at [205, 169] on textarea "BL 9 DU 19/08/0025 DESTINATION [GEOGRAPHIC_DATA] EN TRANSIT POUR LE [GEOGRAPHIC…" at bounding box center [275, 179] width 163 height 28
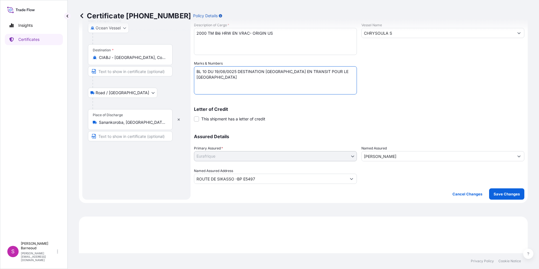
scroll to position [141, 0]
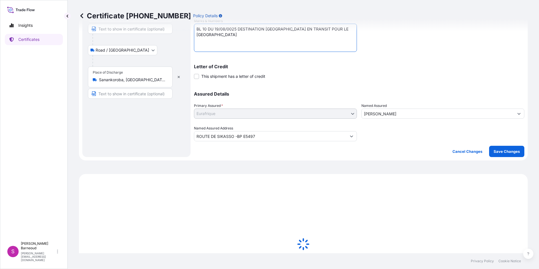
type textarea "BL 10 DU 19/08/0025 DESTINATION [GEOGRAPHIC_DATA] EN TRANSIT POUR LE [GEOGRAPHI…"
click at [499, 153] on p "Save Changes" at bounding box center [507, 152] width 26 height 6
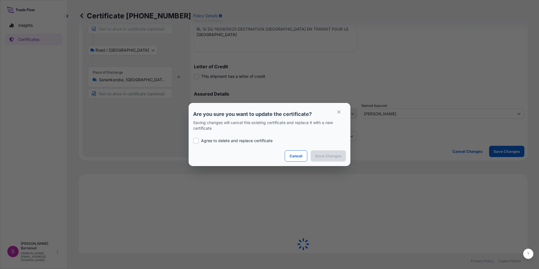
click at [203, 143] on p "Agree to delete and replace certificate" at bounding box center [237, 141] width 72 height 6
checkbox input "true"
click at [326, 157] on p "Save Changes" at bounding box center [328, 156] width 26 height 6
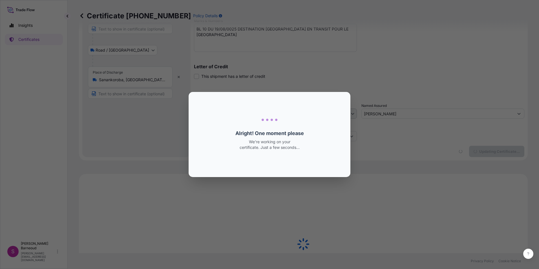
select select "Ocean Vessel"
select select "Road / [GEOGRAPHIC_DATA]"
select select "31636"
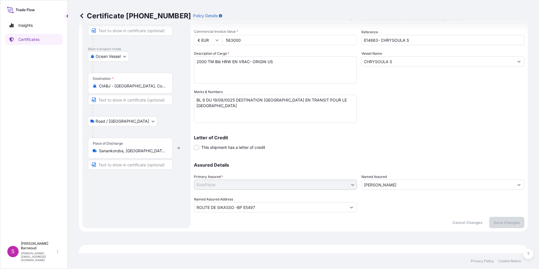
scroll to position [67, 0]
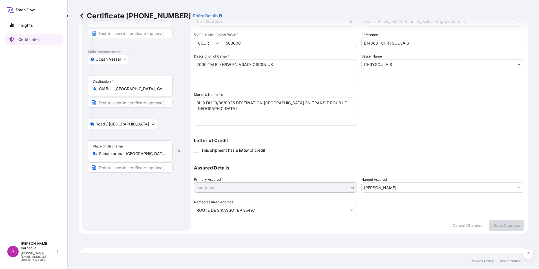
click at [36, 39] on p "Certificates" at bounding box center [28, 40] width 21 height 6
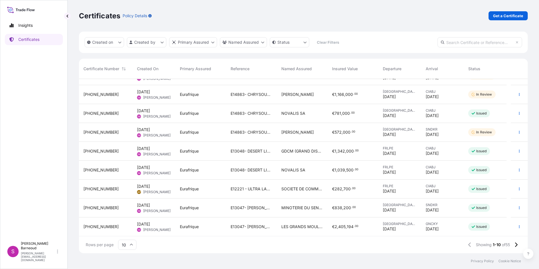
scroll to position [32, 0]
click at [518, 188] on icon "button" at bounding box center [519, 188] width 3 height 3
click at [484, 188] on p "Duplicate certificate" at bounding box center [487, 190] width 37 height 6
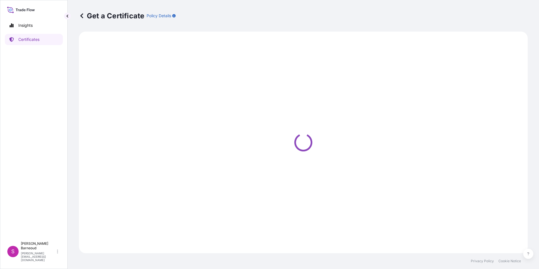
select select "Ocean Vessel"
select select "Road / [GEOGRAPHIC_DATA]"
select select "31636"
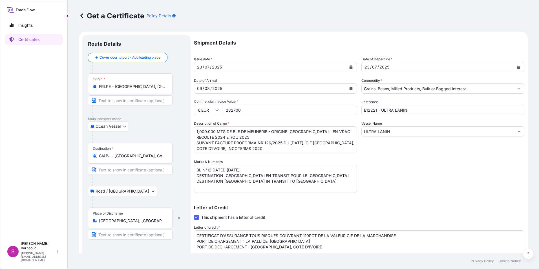
click at [198, 217] on span at bounding box center [196, 217] width 5 height 5
click at [194, 214] on input "This shipment has a letter of credit" at bounding box center [194, 214] width 0 height 0
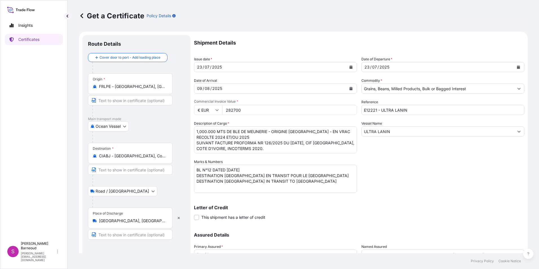
click at [139, 88] on input "FRLPE - [GEOGRAPHIC_DATA], [GEOGRAPHIC_DATA]" at bounding box center [132, 87] width 67 height 6
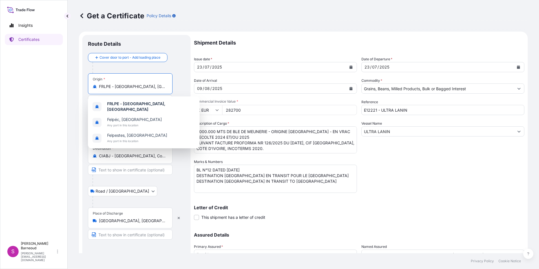
drag, startPoint x: 149, startPoint y: 86, endPoint x: 94, endPoint y: 86, distance: 54.7
click at [94, 86] on div "FRLPE - [GEOGRAPHIC_DATA], [GEOGRAPHIC_DATA]" at bounding box center [130, 87] width 75 height 6
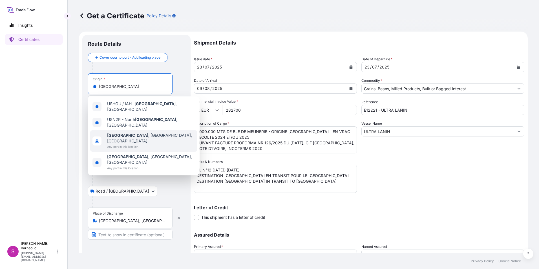
click at [136, 144] on span "Any port in this location" at bounding box center [151, 147] width 88 height 6
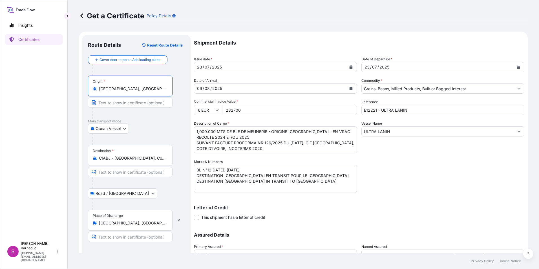
type input "[GEOGRAPHIC_DATA], [GEOGRAPHIC_DATA], [GEOGRAPHIC_DATA]"
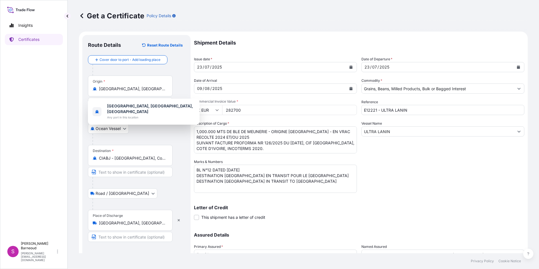
drag, startPoint x: 244, startPoint y: 109, endPoint x: 221, endPoint y: 109, distance: 23.1
click at [221, 109] on div "€ EUR 282700" at bounding box center [275, 110] width 163 height 10
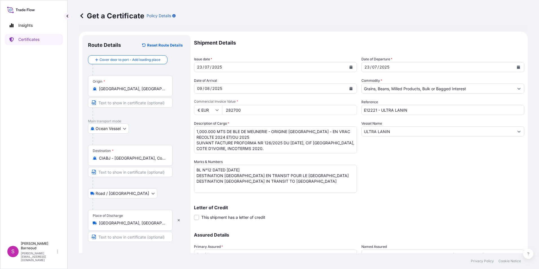
paste input "563200."
click at [246, 109] on input "563200.00" at bounding box center [289, 110] width 135 height 10
type input "563200"
click at [245, 136] on textarea "1,000.000 MTS DE BLE DE MEUNERIE - ORIGINE [GEOGRAPHIC_DATA] - EN VRAC RECOLTE …" at bounding box center [275, 139] width 163 height 27
click at [208, 128] on textarea "1,000.000 MTS DE BLE DE MEUNERIE - ORIGINE [GEOGRAPHIC_DATA] - EN VRAC RECOLTE …" at bounding box center [275, 139] width 163 height 27
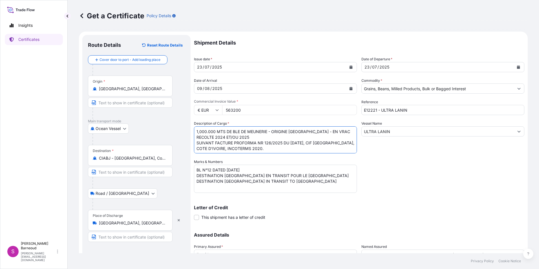
scroll to position [1, 0]
drag, startPoint x: 230, startPoint y: 136, endPoint x: 267, endPoint y: 149, distance: 39.9
click at [267, 149] on textarea "1,000.000 MTS DE BLE DE MEUNERIE - ORIGINE [GEOGRAPHIC_DATA] - EN VRAC RECOLTE …" at bounding box center [275, 139] width 163 height 27
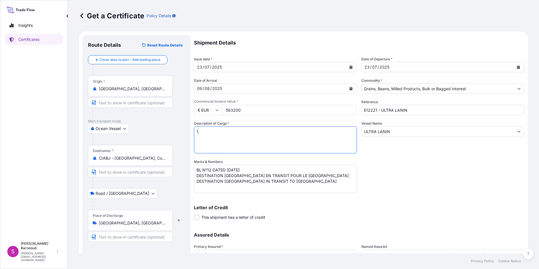
scroll to position [0, 0]
type textarea "1"
paste textarea "2000 TM Blé HRW EN VRAC- ORIGIN US"
type textarea "2000 TM Blé HRW EN VRAC- ORIGIN US"
click at [211, 168] on textarea "BL N°12 DATED [DATE] DESTINATION [GEOGRAPHIC_DATA] EN TRANSIT POUR LE [GEOGRAPH…" at bounding box center [275, 179] width 163 height 28
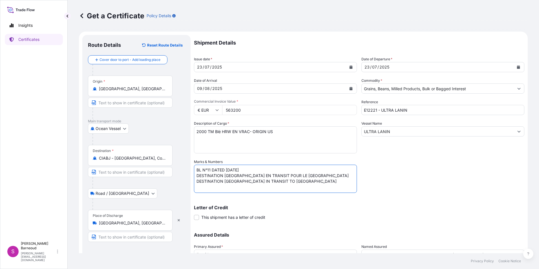
drag, startPoint x: 226, startPoint y: 170, endPoint x: 246, endPoint y: 170, distance: 20.0
click at [246, 170] on textarea "BL N°12 DATED [DATE] DESTINATION [GEOGRAPHIC_DATA] EN TRANSIT POUR LE [GEOGRAPH…" at bounding box center [275, 179] width 163 height 28
type textarea "BL N°11 DATED [DATE] DESTINATION [GEOGRAPHIC_DATA] EN TRANSIT POUR LE [GEOGRAPH…"
click at [351, 66] on button "Calendar" at bounding box center [351, 67] width 9 height 9
click at [227, 66] on div "[DATE]" at bounding box center [270, 67] width 152 height 10
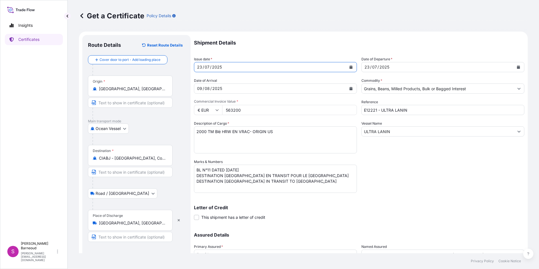
click at [193, 64] on form "Route Details Reset Route Details Cover door to port - Add loading place Place …" at bounding box center [303, 167] width 449 height 270
drag, startPoint x: 197, startPoint y: 66, endPoint x: 234, endPoint y: 67, distance: 37.8
click at [234, 67] on div "[DATE]" at bounding box center [270, 67] width 152 height 10
click at [365, 67] on div "23" at bounding box center [367, 67] width 6 height 7
drag, startPoint x: 387, startPoint y: 68, endPoint x: 358, endPoint y: 68, distance: 28.2
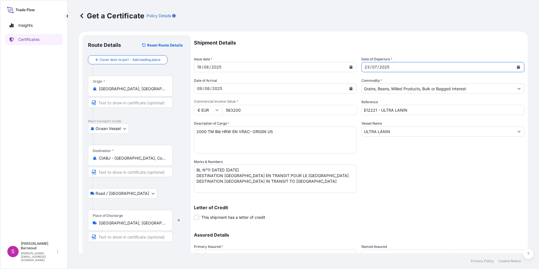
click at [358, 68] on div "Shipment Details Issue date * [DATE] Date of Departure * [DATE] Date of Arrival…" at bounding box center [359, 158] width 330 height 247
click at [383, 69] on div "2025" at bounding box center [384, 67] width 11 height 7
drag, startPoint x: 386, startPoint y: 67, endPoint x: 365, endPoint y: 67, distance: 20.6
click at [365, 67] on div "[DATE]" at bounding box center [438, 67] width 152 height 10
click at [367, 67] on div "23" at bounding box center [367, 67] width 6 height 7
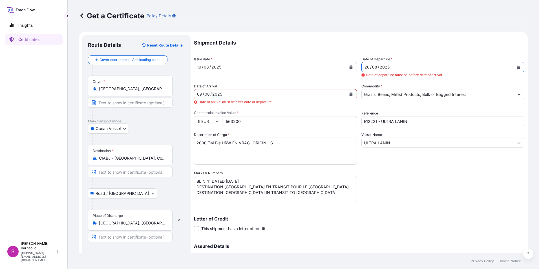
click at [223, 94] on div "[DATE]" at bounding box center [270, 94] width 152 height 10
drag, startPoint x: 199, startPoint y: 94, endPoint x: 230, endPoint y: 92, distance: 31.1
click at [230, 92] on div "[DATE]" at bounding box center [270, 94] width 152 height 10
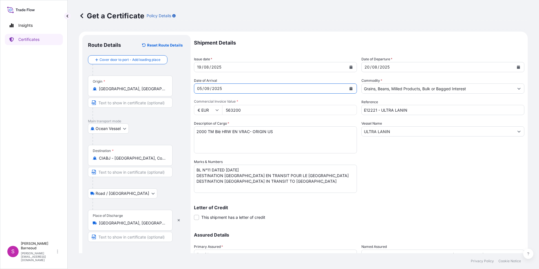
click at [248, 108] on input "563200" at bounding box center [289, 110] width 135 height 10
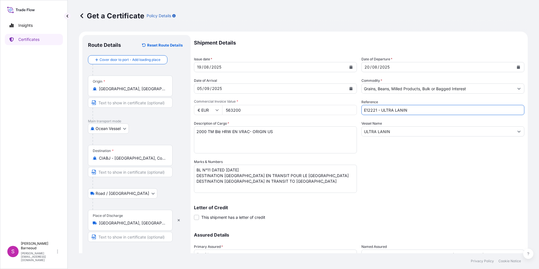
drag, startPoint x: 361, startPoint y: 109, endPoint x: 412, endPoint y: 110, distance: 51.0
click at [412, 110] on input "E12221 - ULTRA LANIN" at bounding box center [443, 110] width 163 height 10
type input "E14863- CHRYSOULA S"
click at [387, 131] on input "ULTRA LANIN" at bounding box center [438, 131] width 152 height 10
drag, startPoint x: 392, startPoint y: 131, endPoint x: 361, endPoint y: 131, distance: 30.5
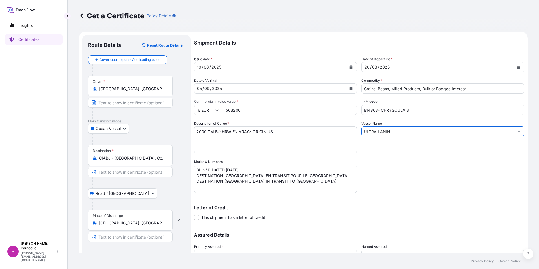
click at [362, 131] on input "ULTRA LANIN" at bounding box center [438, 131] width 152 height 10
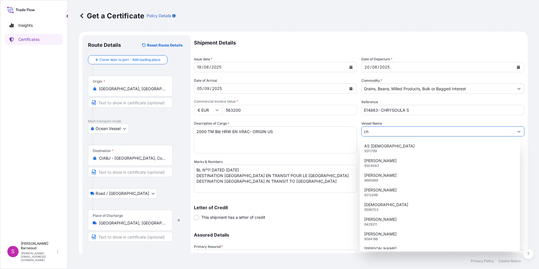
type input "c"
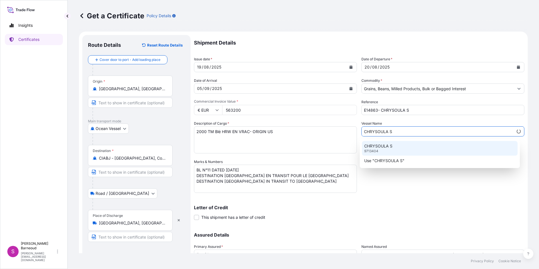
click at [380, 146] on p "CHRYSOULA S" at bounding box center [378, 146] width 28 height 6
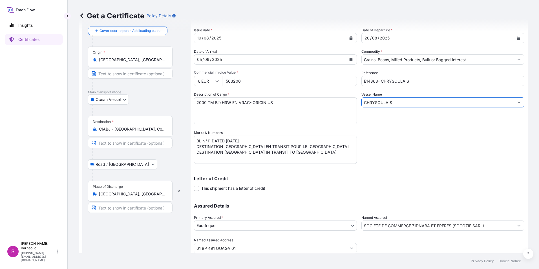
scroll to position [48, 0]
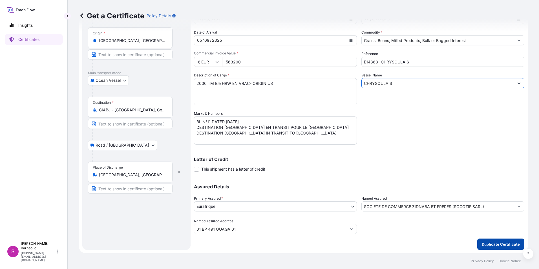
type input "CHRYSOULA S"
click at [493, 243] on p "Duplicate Certificate" at bounding box center [501, 244] width 38 height 6
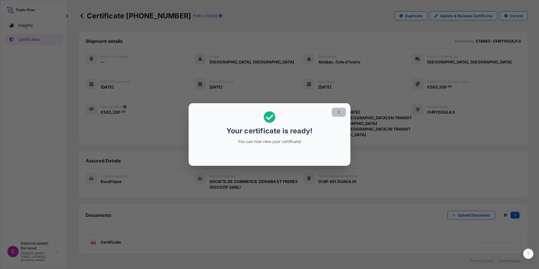
click at [337, 112] on icon "button" at bounding box center [338, 112] width 5 height 5
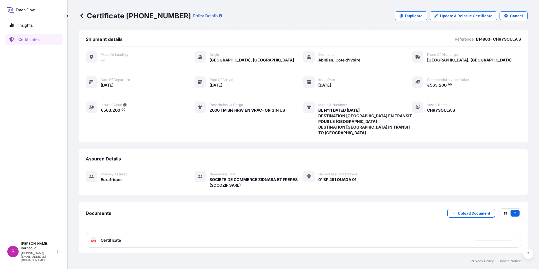
scroll to position [3, 0]
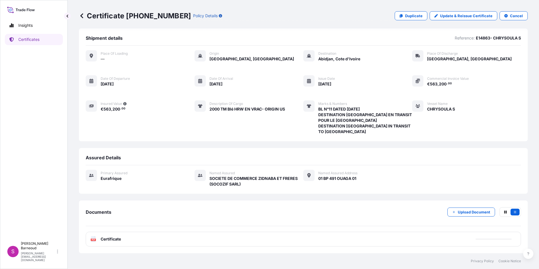
click at [109, 241] on span "Certificate" at bounding box center [111, 239] width 20 height 6
click at [92, 239] on text "PDF" at bounding box center [94, 240] width 4 height 2
click at [102, 239] on span "Certificate" at bounding box center [111, 239] width 20 height 6
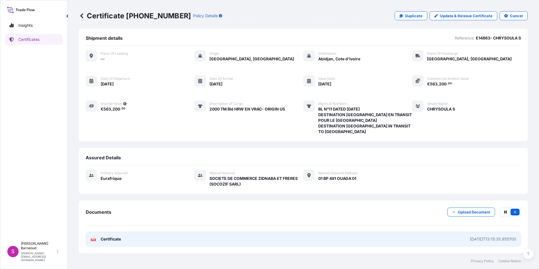
drag, startPoint x: 102, startPoint y: 239, endPoint x: 98, endPoint y: 239, distance: 4.5
click at [98, 239] on div "PDF Certificate" at bounding box center [106, 239] width 30 height 6
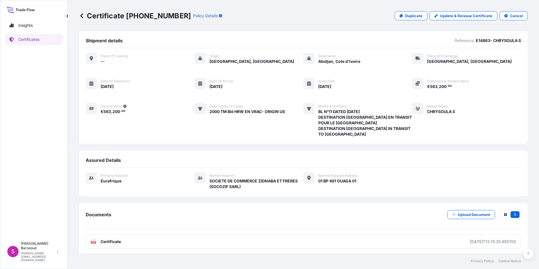
scroll to position [0, 0]
click at [111, 87] on span "[DATE]" at bounding box center [107, 87] width 13 height 6
drag, startPoint x: 111, startPoint y: 87, endPoint x: 94, endPoint y: 84, distance: 17.0
click at [94, 84] on div at bounding box center [91, 83] width 11 height 11
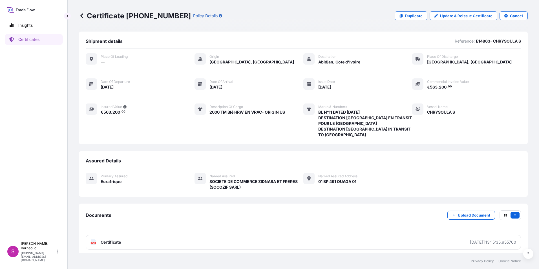
click at [102, 87] on span "[DATE]" at bounding box center [107, 87] width 13 height 6
click at [104, 87] on span "[DATE]" at bounding box center [107, 87] width 13 height 6
drag, startPoint x: 105, startPoint y: 88, endPoint x: 102, endPoint y: 88, distance: 3.7
click at [102, 88] on span "[DATE]" at bounding box center [107, 87] width 13 height 6
click at [461, 18] on p "Update & Reissue Certificate" at bounding box center [466, 16] width 52 height 6
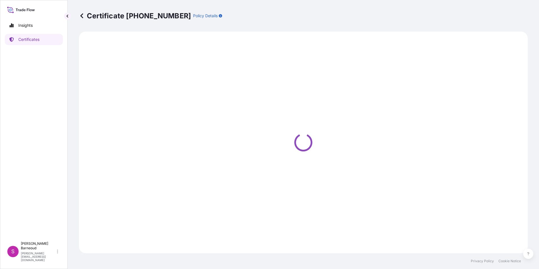
select select "Ocean Vessel"
select select "Road / [GEOGRAPHIC_DATA]"
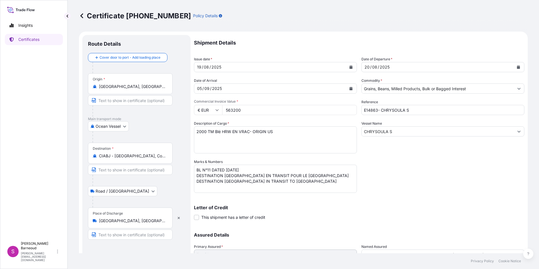
click at [222, 113] on input "€ EUR" at bounding box center [208, 110] width 28 height 10
click at [370, 66] on div "/" at bounding box center [370, 67] width 1 height 7
click at [366, 68] on div "20" at bounding box center [367, 67] width 6 height 7
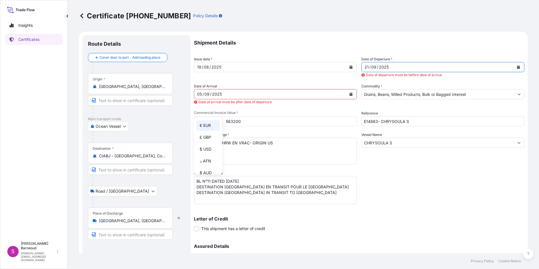
click at [369, 68] on div "/" at bounding box center [369, 67] width 1 height 7
click at [397, 69] on div "[DATE]" at bounding box center [438, 67] width 152 height 10
click at [386, 68] on div "2025" at bounding box center [383, 67] width 11 height 7
drag, startPoint x: 385, startPoint y: 67, endPoint x: 357, endPoint y: 67, distance: 27.6
click at [357, 67] on div "Shipment Details Issue date * [DATE] Date of Departure * [DATE] Date of departu…" at bounding box center [359, 164] width 330 height 259
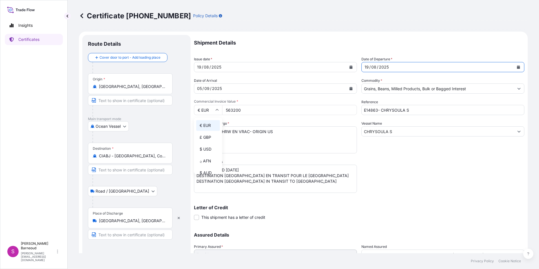
click at [382, 175] on div "Shipment Details Issue date * [DATE] Date of Departure * [DATE] Date of Arrival…" at bounding box center [359, 158] width 330 height 247
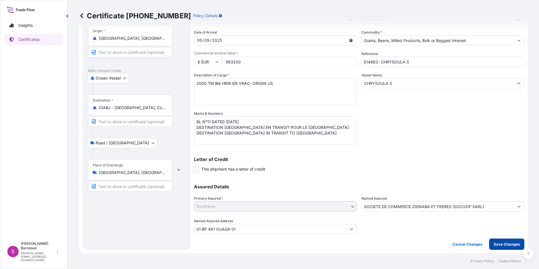
click at [504, 245] on p "Save Changes" at bounding box center [507, 244] width 26 height 6
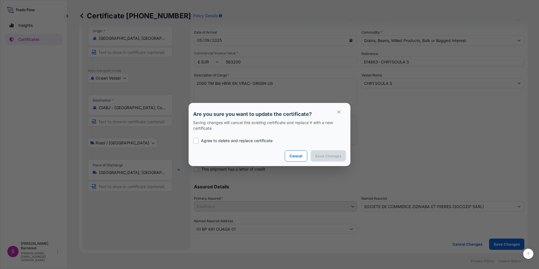
click at [208, 141] on p "Agree to delete and replace certificate" at bounding box center [237, 141] width 72 height 6
checkbox input "true"
click at [334, 158] on p "Save Changes" at bounding box center [328, 156] width 26 height 6
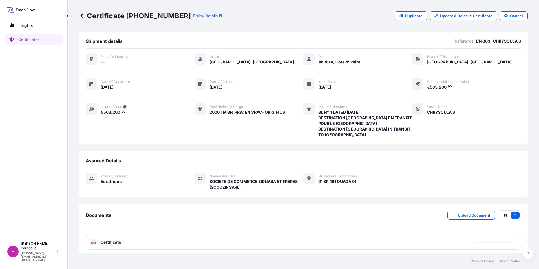
scroll to position [3, 0]
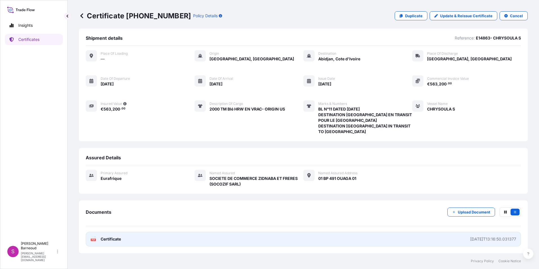
click at [96, 239] on rect at bounding box center [93, 240] width 5 height 2
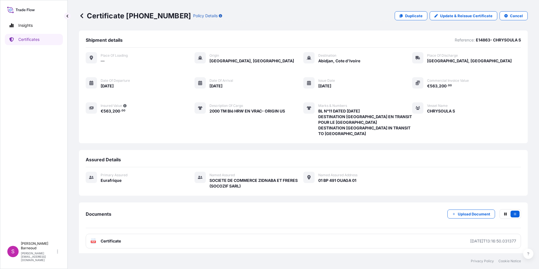
scroll to position [0, 0]
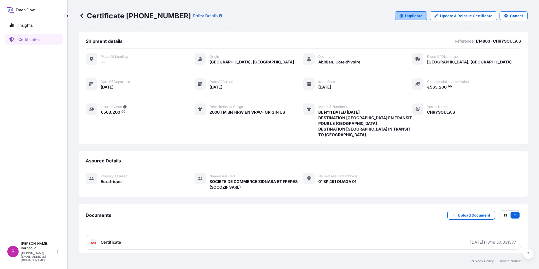
click at [412, 17] on p "Duplicate" at bounding box center [413, 16] width 17 height 6
select select "Ocean Vessel"
select select "Road / [GEOGRAPHIC_DATA]"
select select "31636"
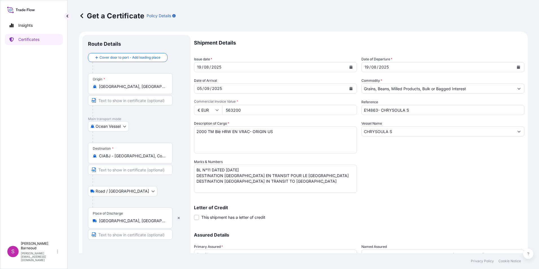
click at [211, 169] on textarea "BL N°11 DATED [DATE] DESTINATION [GEOGRAPHIC_DATA] EN TRANSIT POUR LE [GEOGRAPH…" at bounding box center [275, 179] width 163 height 28
type textarea "BL N°12 DATED [DATE] DESTINATION [GEOGRAPHIC_DATA] EN TRANSIT POUR LE [GEOGRAPH…"
click at [247, 109] on input "563200" at bounding box center [289, 110] width 135 height 10
drag, startPoint x: 247, startPoint y: 109, endPoint x: 222, endPoint y: 109, distance: 25.1
click at [220, 109] on div "€ EUR 563200" at bounding box center [275, 110] width 163 height 10
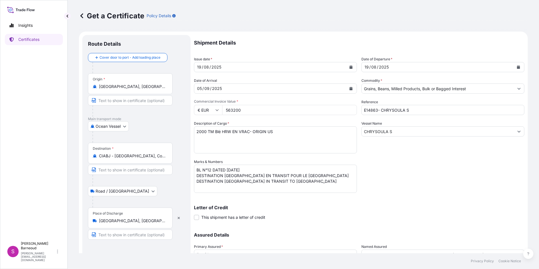
drag, startPoint x: 237, startPoint y: 110, endPoint x: 231, endPoint y: 110, distance: 5.9
click at [233, 111] on input "563200" at bounding box center [289, 110] width 135 height 10
drag, startPoint x: 227, startPoint y: 109, endPoint x: 239, endPoint y: 110, distance: 11.6
click at [239, 110] on input "563200" at bounding box center [289, 110] width 135 height 10
drag, startPoint x: 240, startPoint y: 110, endPoint x: 224, endPoint y: 109, distance: 16.1
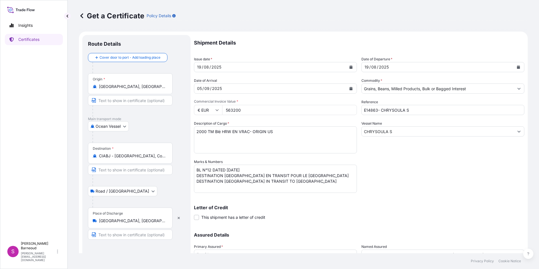
click at [224, 109] on input "563200" at bounding box center [289, 110] width 135 height 10
paste input "294800."
type input "294800"
click at [309, 147] on textarea "2000 TM Blé HRW EN VRAC- ORIGIN US" at bounding box center [275, 139] width 163 height 27
click at [199, 130] on textarea "2000 TM Blé HRW EN VRAC- ORIGIN US" at bounding box center [275, 139] width 163 height 27
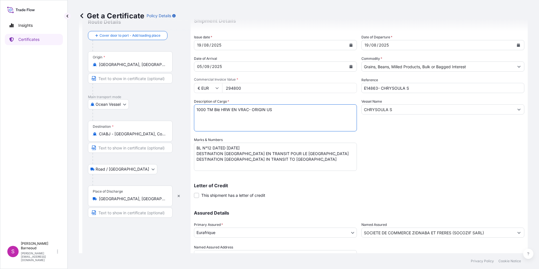
scroll to position [48, 0]
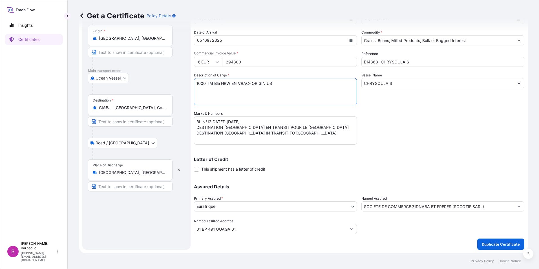
type textarea "1000 TM Blé HRW EN VRAC- ORIGIN US"
click at [487, 242] on p "Duplicate Certificate" at bounding box center [501, 244] width 38 height 6
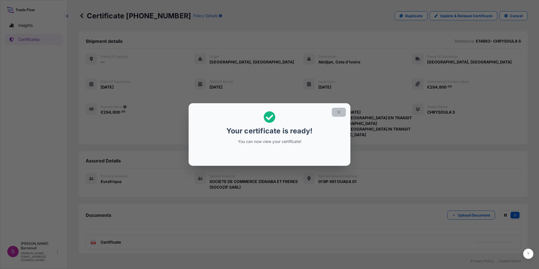
click at [339, 113] on icon "button" at bounding box center [338, 112] width 5 height 5
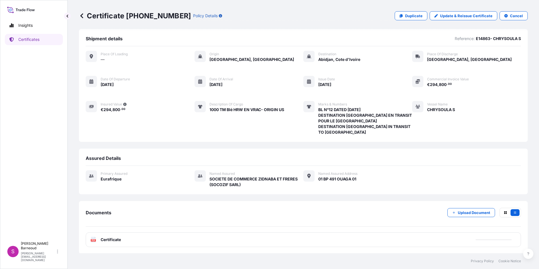
scroll to position [3, 0]
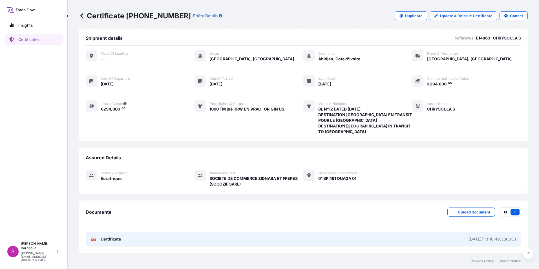
click at [106, 239] on span "Certificate" at bounding box center [111, 239] width 20 height 6
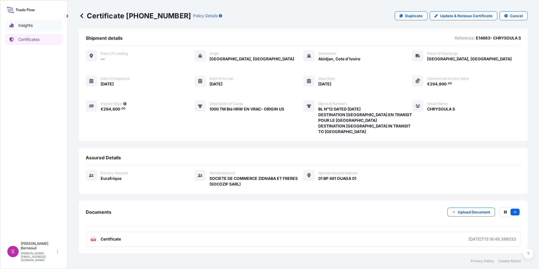
click at [26, 38] on p "Certificates" at bounding box center [28, 40] width 21 height 6
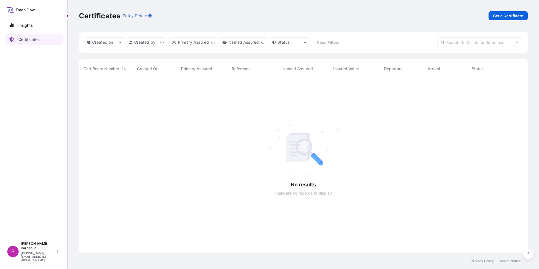
scroll to position [173, 445]
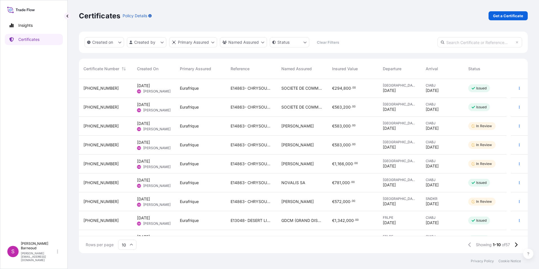
click at [436, 126] on span "[DATE]" at bounding box center [432, 128] width 13 height 6
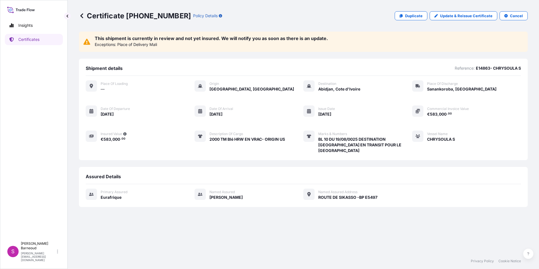
click at [106, 114] on span "[DATE]" at bounding box center [107, 114] width 13 height 6
click at [472, 15] on p "Update & Reissue Certificate" at bounding box center [466, 16] width 52 height 6
select select "Ocean Vessel"
select select "Road / [GEOGRAPHIC_DATA]"
select select "31636"
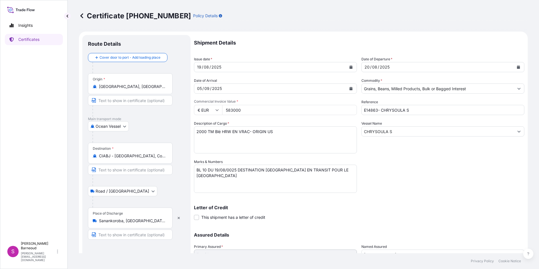
click at [367, 67] on div "20" at bounding box center [367, 67] width 6 height 7
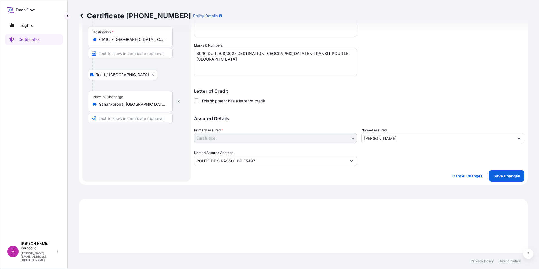
scroll to position [169, 0]
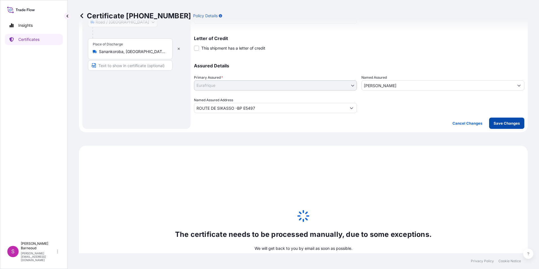
click at [506, 122] on p "Save Changes" at bounding box center [507, 123] width 26 height 6
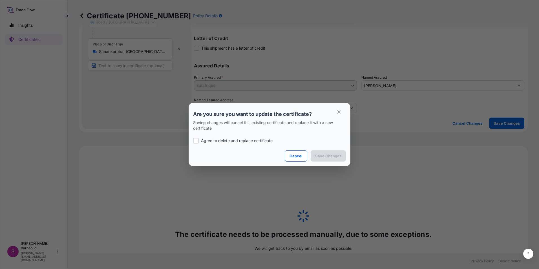
click at [213, 137] on div "Agree to delete and replace certificate" at bounding box center [269, 140] width 153 height 19
click at [208, 140] on p "Agree to delete and replace certificate" at bounding box center [237, 141] width 72 height 6
checkbox input "true"
click at [334, 156] on p "Save Changes" at bounding box center [328, 156] width 26 height 6
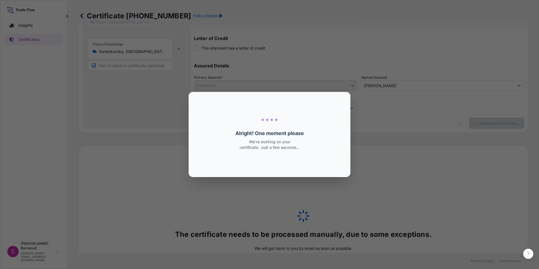
select select "Ocean Vessel"
select select "Road / [GEOGRAPHIC_DATA]"
select select "31636"
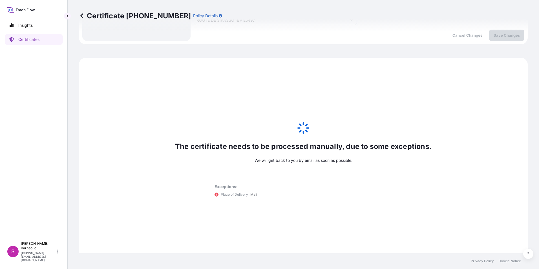
scroll to position [265, 0]
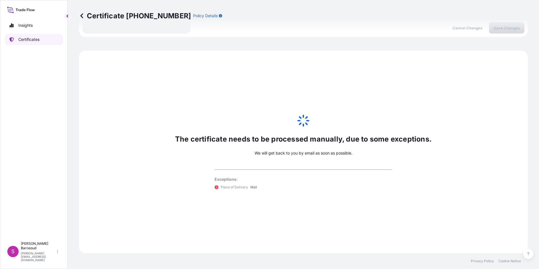
click at [23, 39] on p "Certificates" at bounding box center [28, 40] width 21 height 6
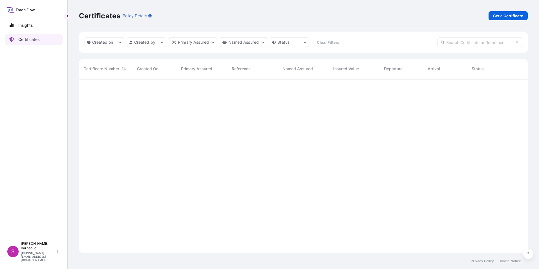
scroll to position [173, 445]
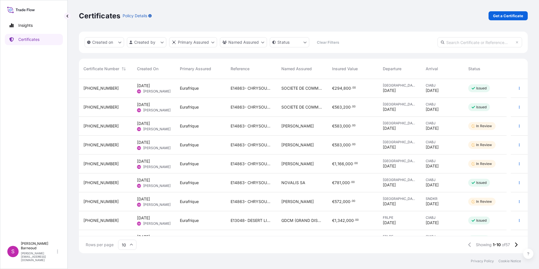
click at [424, 143] on div "CIABJ [DATE]" at bounding box center [442, 145] width 43 height 19
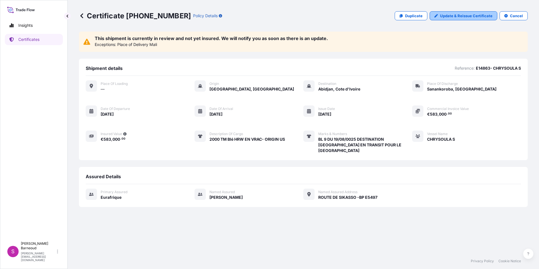
click at [456, 17] on p "Update & Reissue Certificate" at bounding box center [466, 16] width 52 height 6
select select "Ocean Vessel"
select select "Road / [GEOGRAPHIC_DATA]"
select select "31636"
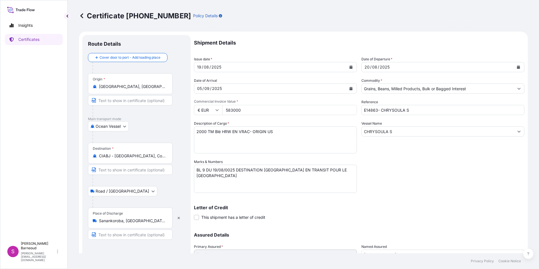
click at [366, 68] on div "20" at bounding box center [367, 67] width 6 height 7
click at [366, 66] on div "20" at bounding box center [367, 67] width 6 height 7
drag, startPoint x: 366, startPoint y: 67, endPoint x: 363, endPoint y: 67, distance: 3.2
click at [364, 67] on div "20" at bounding box center [367, 67] width 6 height 7
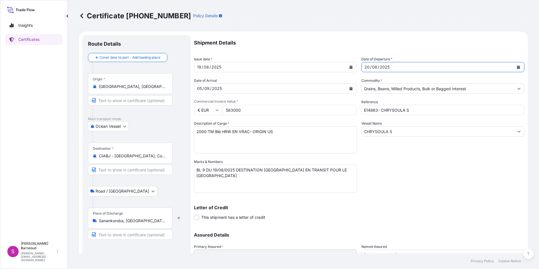
click at [367, 68] on div "20" at bounding box center [367, 67] width 6 height 7
click at [514, 65] on button "Calendar" at bounding box center [518, 67] width 9 height 9
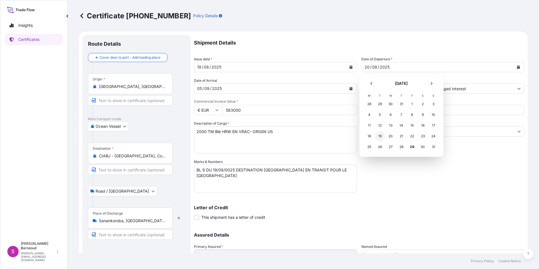
click at [380, 136] on div "19" at bounding box center [380, 136] width 10 height 10
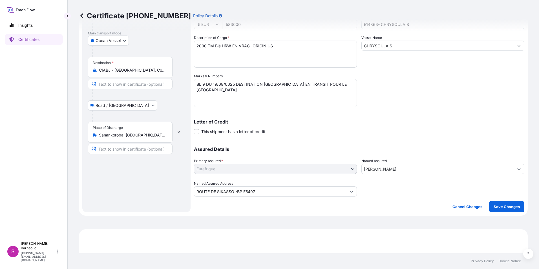
scroll to position [141, 0]
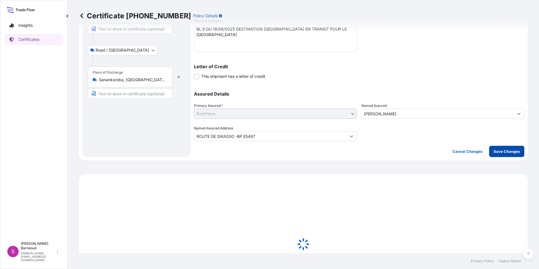
click at [497, 152] on p "Save Changes" at bounding box center [507, 152] width 26 height 6
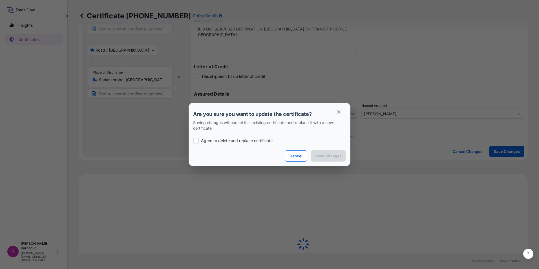
click at [209, 143] on p "Agree to delete and replace certificate" at bounding box center [237, 141] width 72 height 6
checkbox input "true"
click at [299, 159] on button "Cancel" at bounding box center [296, 155] width 23 height 11
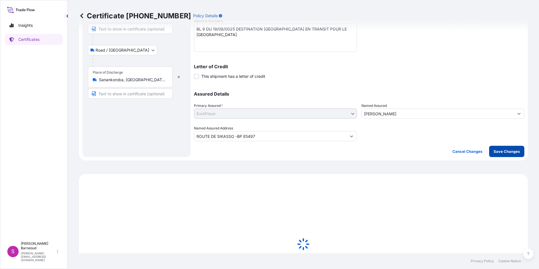
click at [503, 151] on p "Save Changes" at bounding box center [507, 152] width 26 height 6
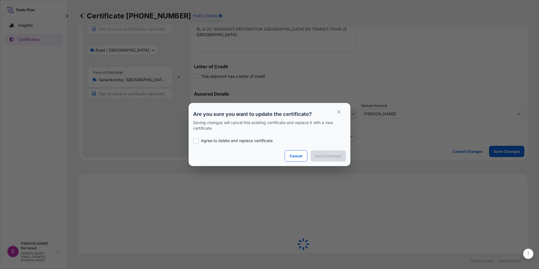
click at [231, 143] on p "Agree to delete and replace certificate" at bounding box center [237, 141] width 72 height 6
checkbox input "true"
click at [335, 155] on p "Save Changes" at bounding box center [328, 156] width 26 height 6
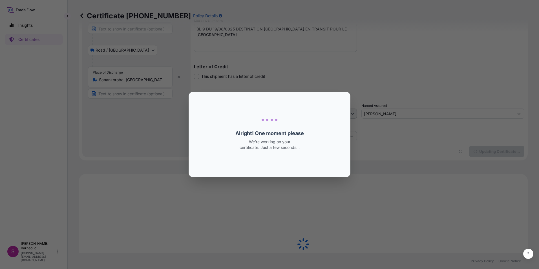
select select "Ocean Vessel"
select select "Road / [GEOGRAPHIC_DATA]"
select select "31636"
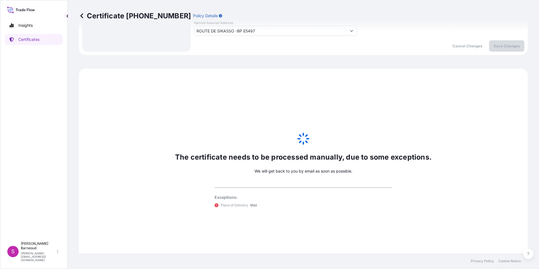
scroll to position [265, 0]
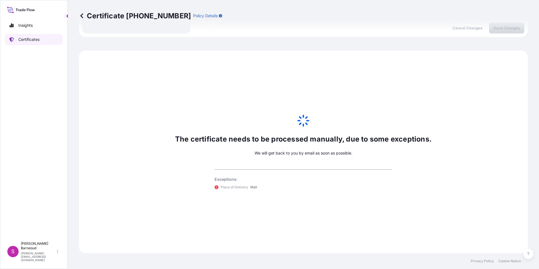
click at [30, 38] on p "Certificates" at bounding box center [28, 40] width 21 height 6
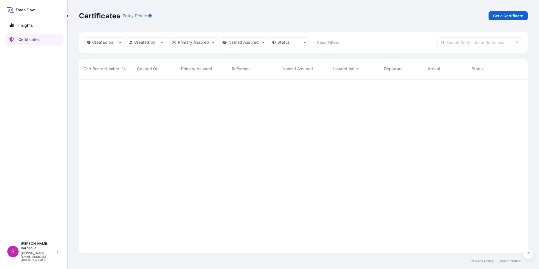
scroll to position [173, 445]
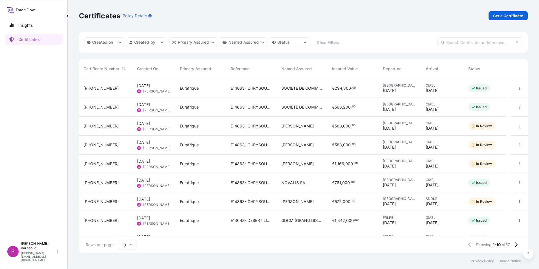
click at [420, 163] on div "Houston [DATE]" at bounding box center [399, 164] width 43 height 19
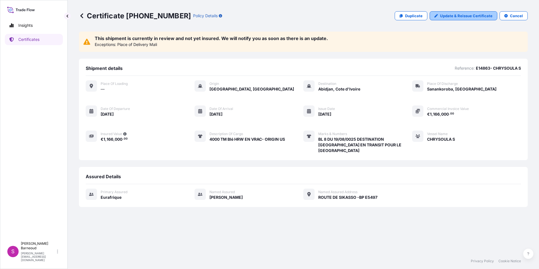
click at [463, 16] on p "Update & Reissue Certificate" at bounding box center [466, 16] width 52 height 6
select select "Ocean Vessel"
select select "Road / [GEOGRAPHIC_DATA]"
select select "31636"
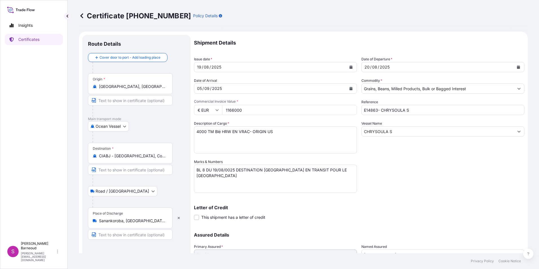
click at [517, 66] on icon "Calendar" at bounding box center [518, 66] width 3 height 3
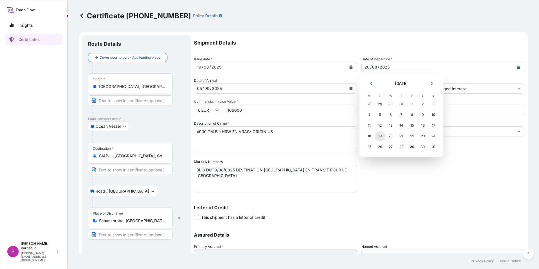
click at [377, 136] on div "19" at bounding box center [380, 136] width 10 height 10
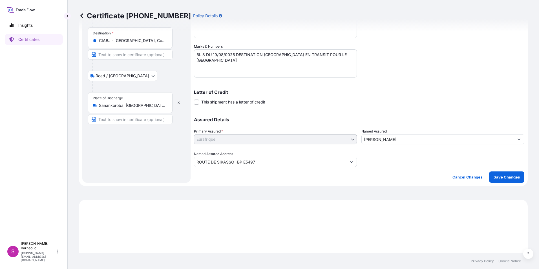
scroll to position [226, 0]
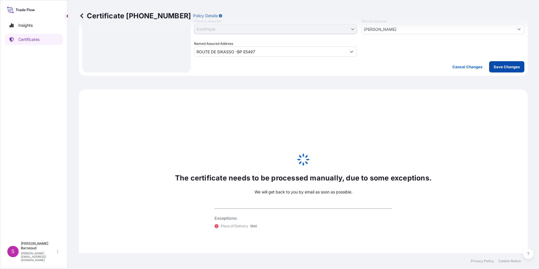
click at [494, 65] on p "Save Changes" at bounding box center [507, 67] width 26 height 6
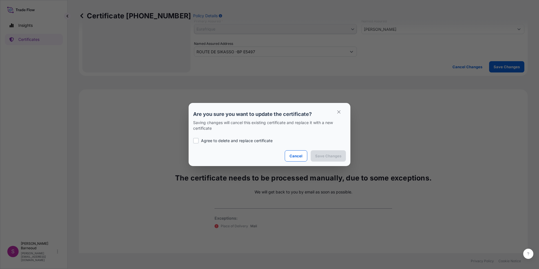
click at [235, 139] on p "Agree to delete and replace certificate" at bounding box center [237, 141] width 72 height 6
checkbox input "true"
click at [324, 155] on p "Save Changes" at bounding box center [328, 156] width 26 height 6
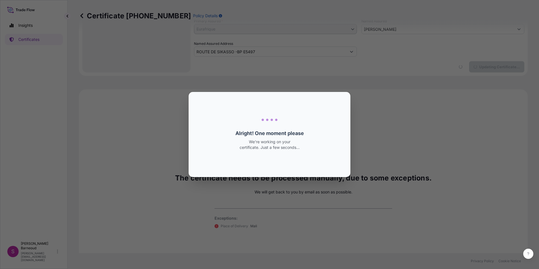
select select "Ocean Vessel"
select select "Road / [GEOGRAPHIC_DATA]"
select select "31636"
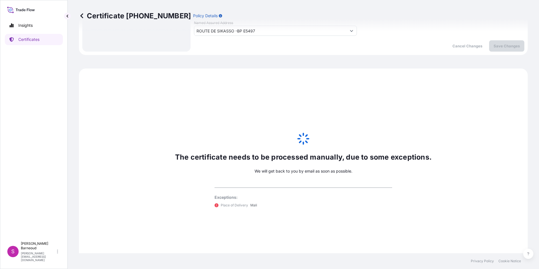
scroll to position [265, 0]
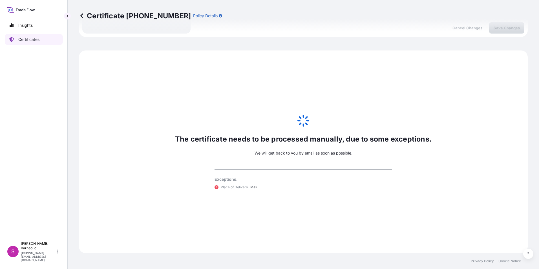
click at [28, 37] on p "Certificates" at bounding box center [28, 40] width 21 height 6
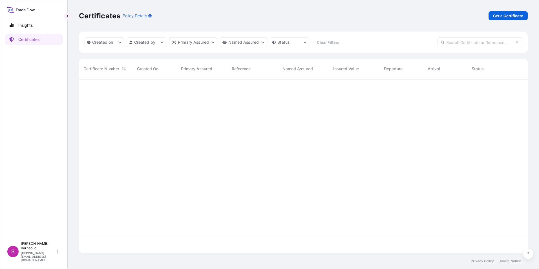
scroll to position [173, 445]
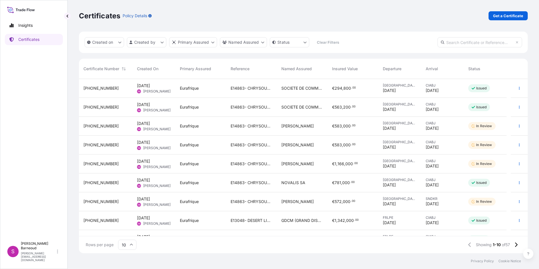
click at [365, 197] on div "€ 572 , 000 . 00" at bounding box center [353, 201] width 51 height 19
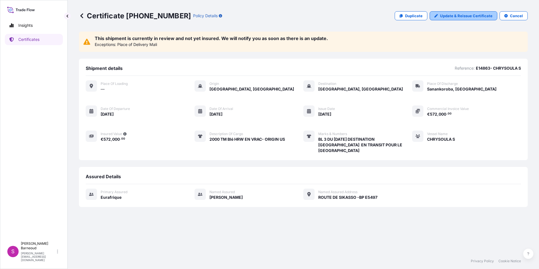
click at [464, 16] on p "Update & Reissue Certificate" at bounding box center [466, 16] width 52 height 6
select select "Ocean Vessel"
select select "Road / [GEOGRAPHIC_DATA]"
select select "31636"
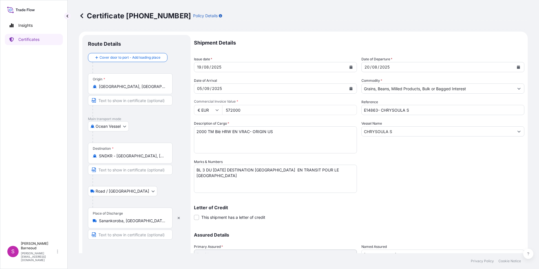
click at [517, 66] on icon "Calendar" at bounding box center [518, 66] width 3 height 3
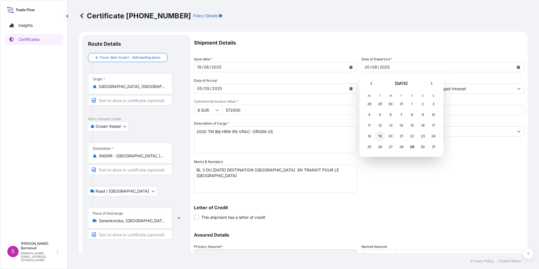
click at [380, 135] on div "19" at bounding box center [380, 136] width 10 height 10
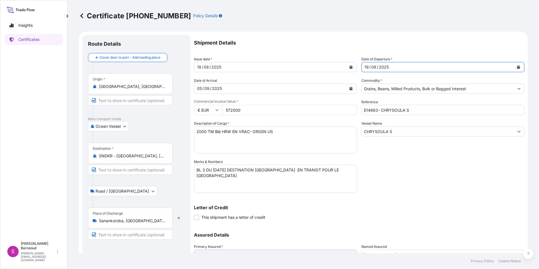
scroll to position [169, 0]
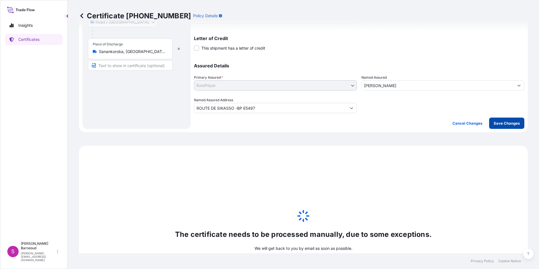
click at [502, 121] on p "Save Changes" at bounding box center [507, 123] width 26 height 6
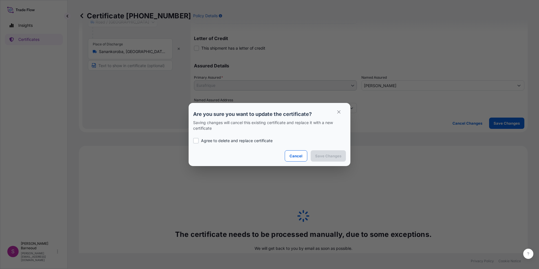
click at [233, 139] on p "Agree to delete and replace certificate" at bounding box center [237, 141] width 72 height 6
checkbox input "true"
click at [329, 156] on p "Save Changes" at bounding box center [328, 156] width 26 height 6
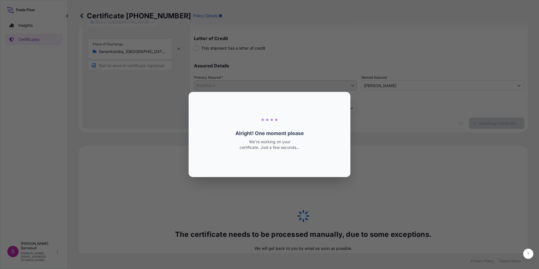
select select "Ocean Vessel"
select select "Road / [GEOGRAPHIC_DATA]"
select select "31636"
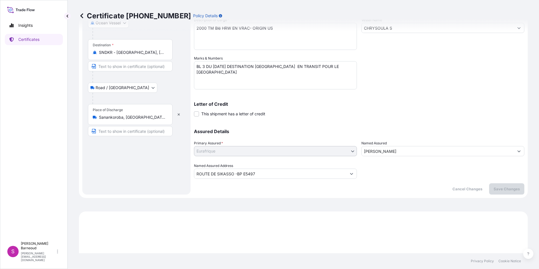
scroll to position [95, 0]
